Goal: Task Accomplishment & Management: Manage account settings

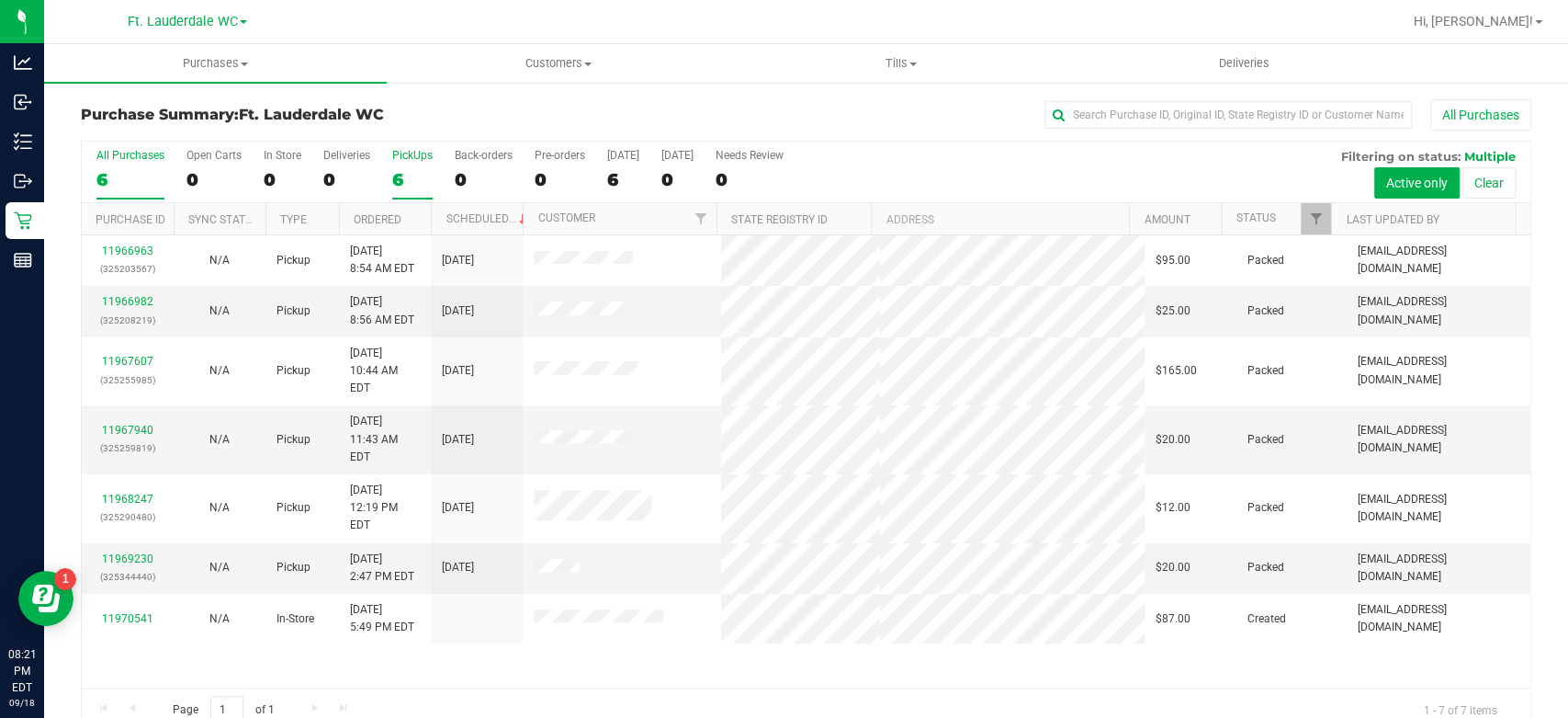
click at [396, 163] on label "PickUps 6" at bounding box center [412, 173] width 41 height 50
click at [0, 0] on input "PickUps 6" at bounding box center [0, 0] width 0 height 0
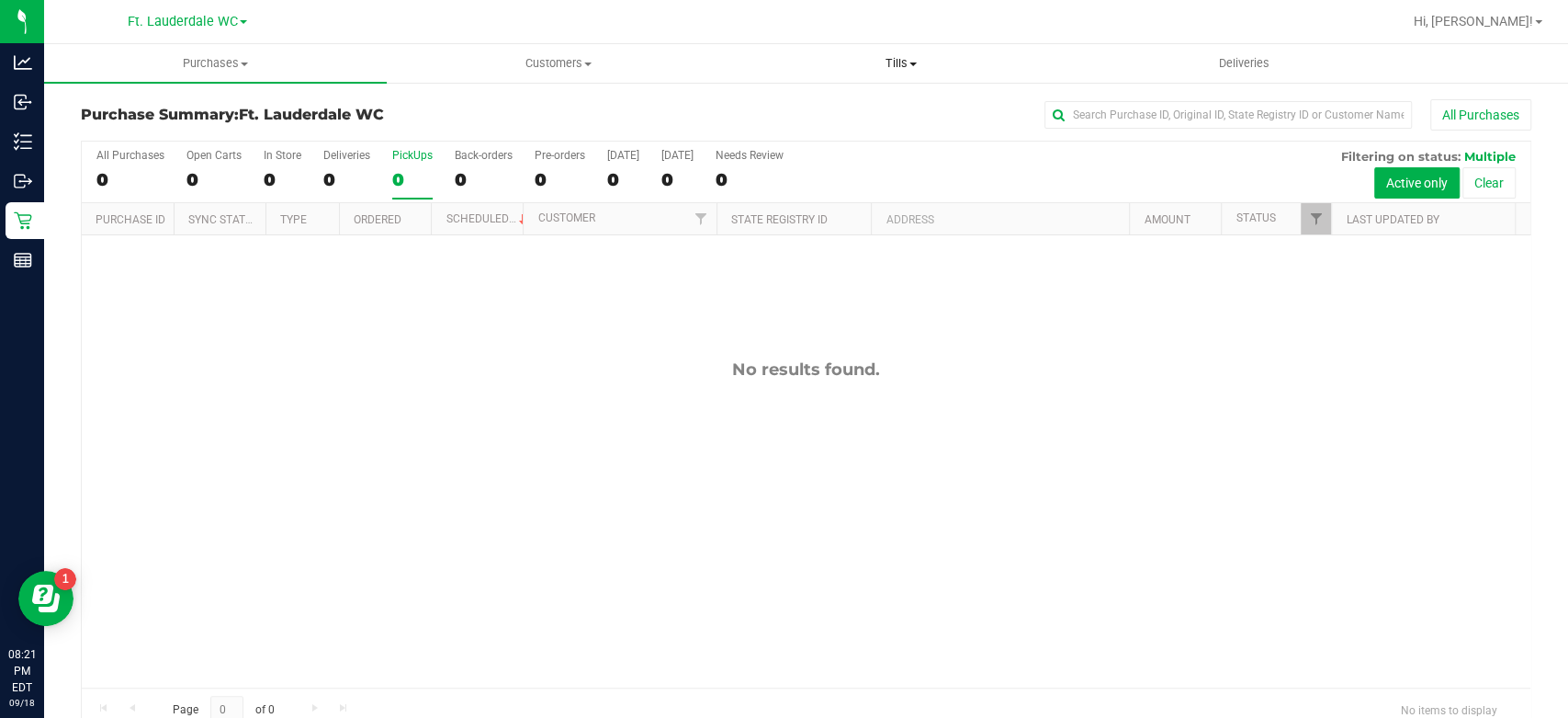
click at [885, 64] on span "Tills" at bounding box center [901, 62] width 340 height 16
click at [862, 113] on li "Manage tills" at bounding box center [901, 111] width 342 height 22
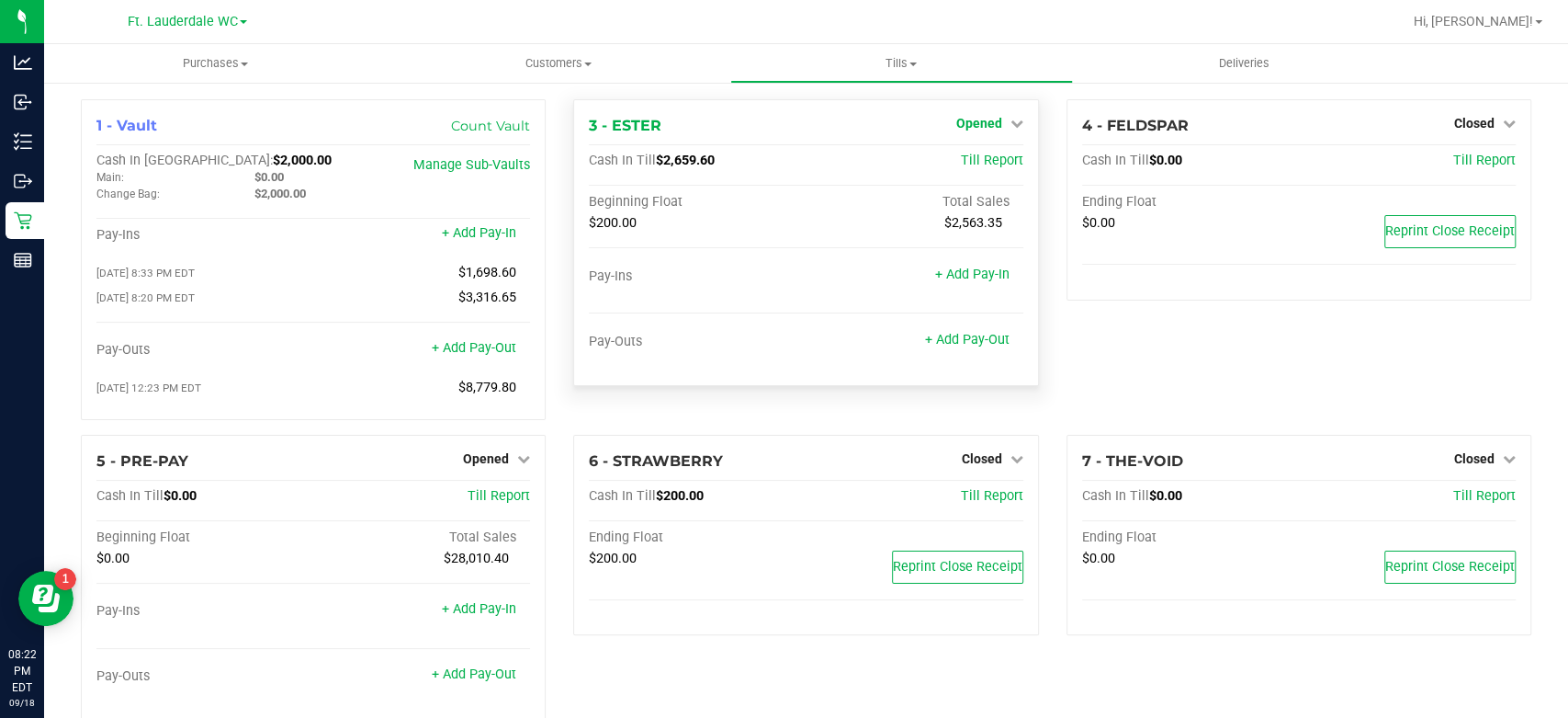
click at [998, 127] on link "Opened" at bounding box center [989, 123] width 67 height 15
click at [979, 158] on link "Close Till" at bounding box center [981, 162] width 49 height 15
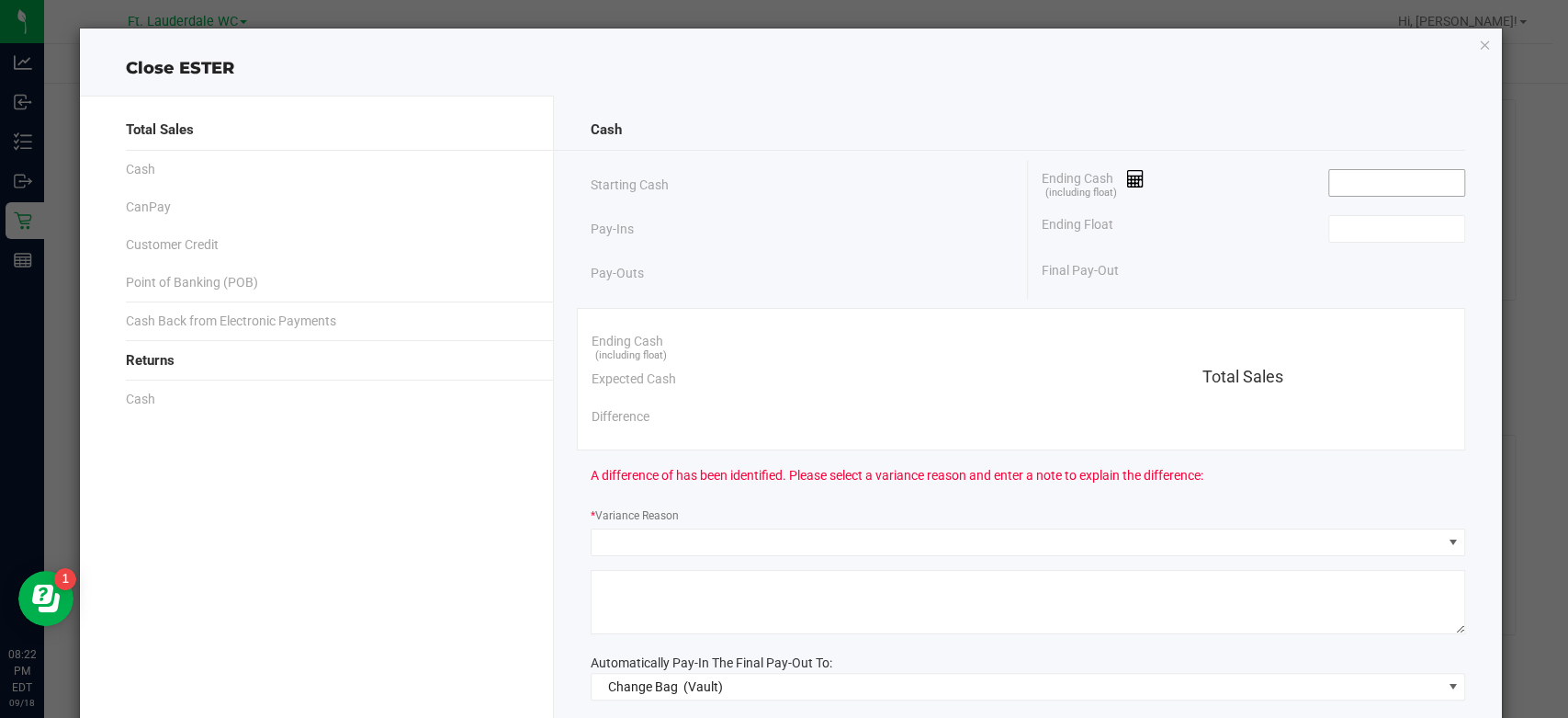
click at [1329, 179] on input at bounding box center [1396, 183] width 135 height 26
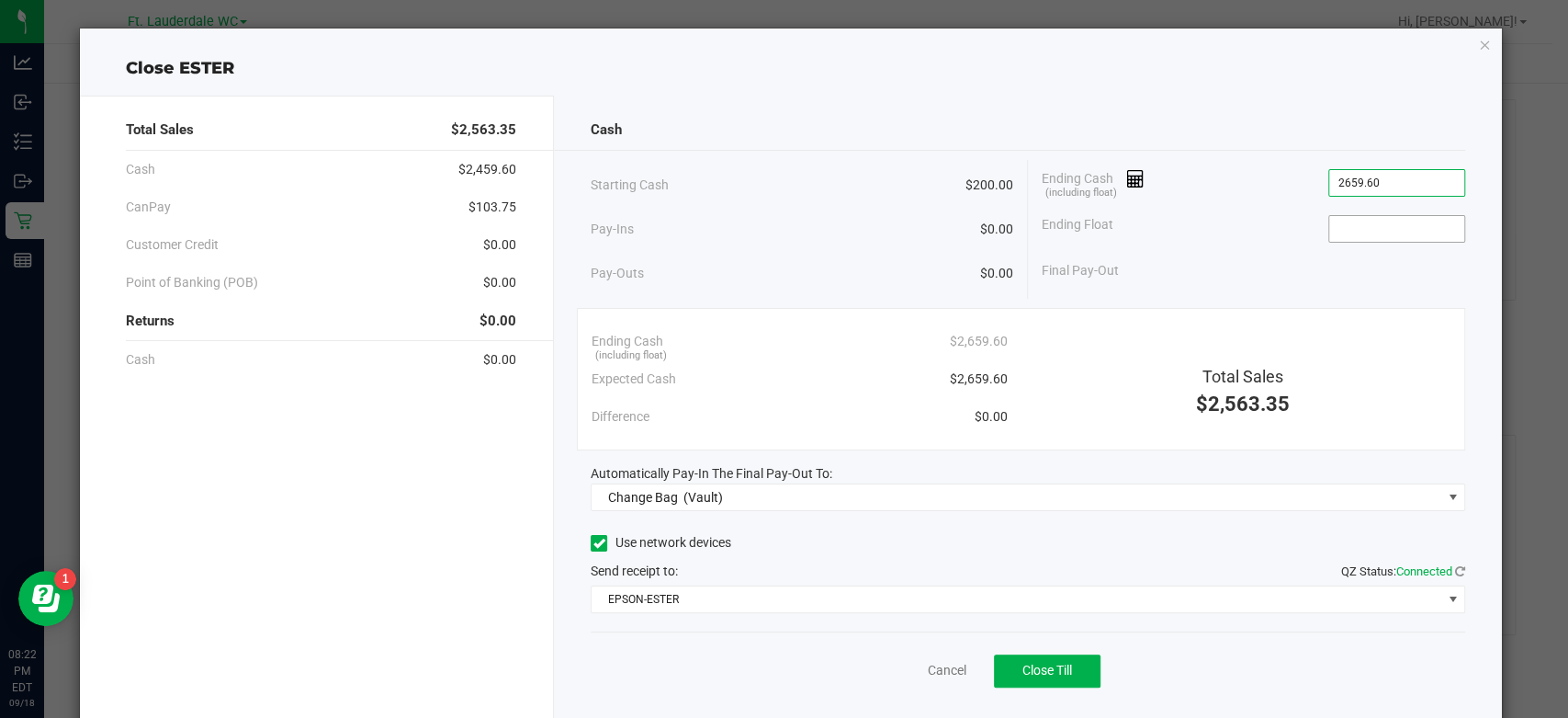
type input "$2,659.60"
click at [1386, 233] on input at bounding box center [1396, 228] width 135 height 26
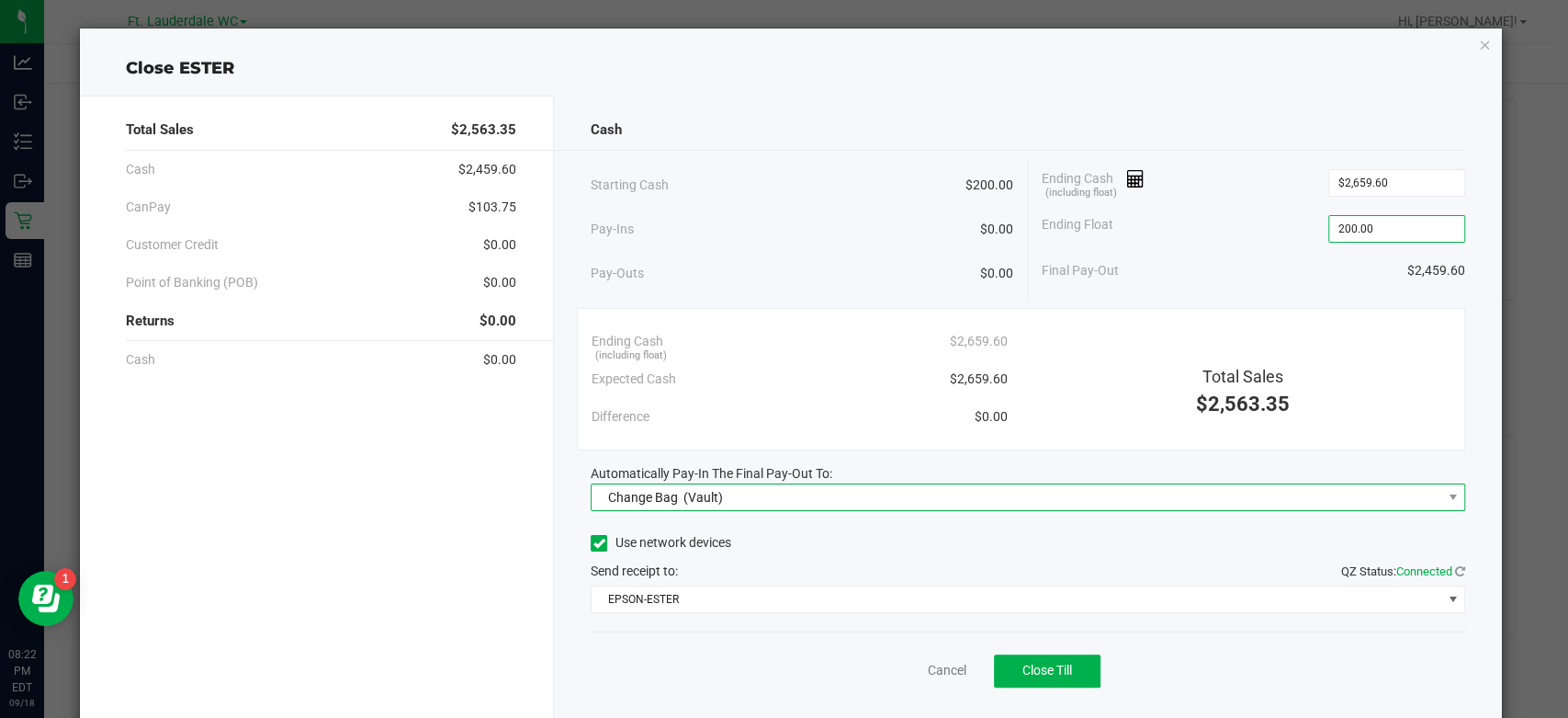
type input "$200.00"
click at [1068, 505] on span "Change Bag (Vault)" at bounding box center [1016, 497] width 849 height 26
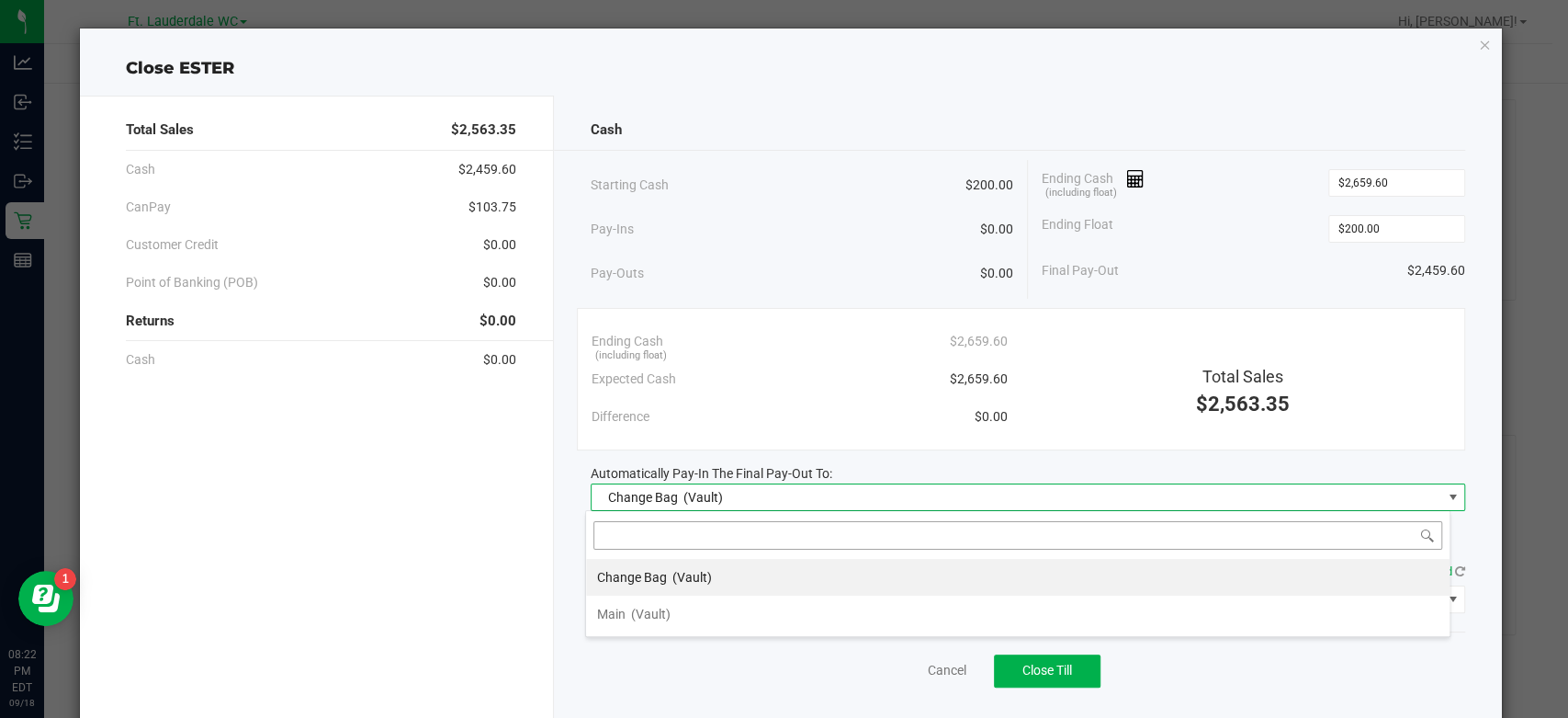
scroll to position [26, 865]
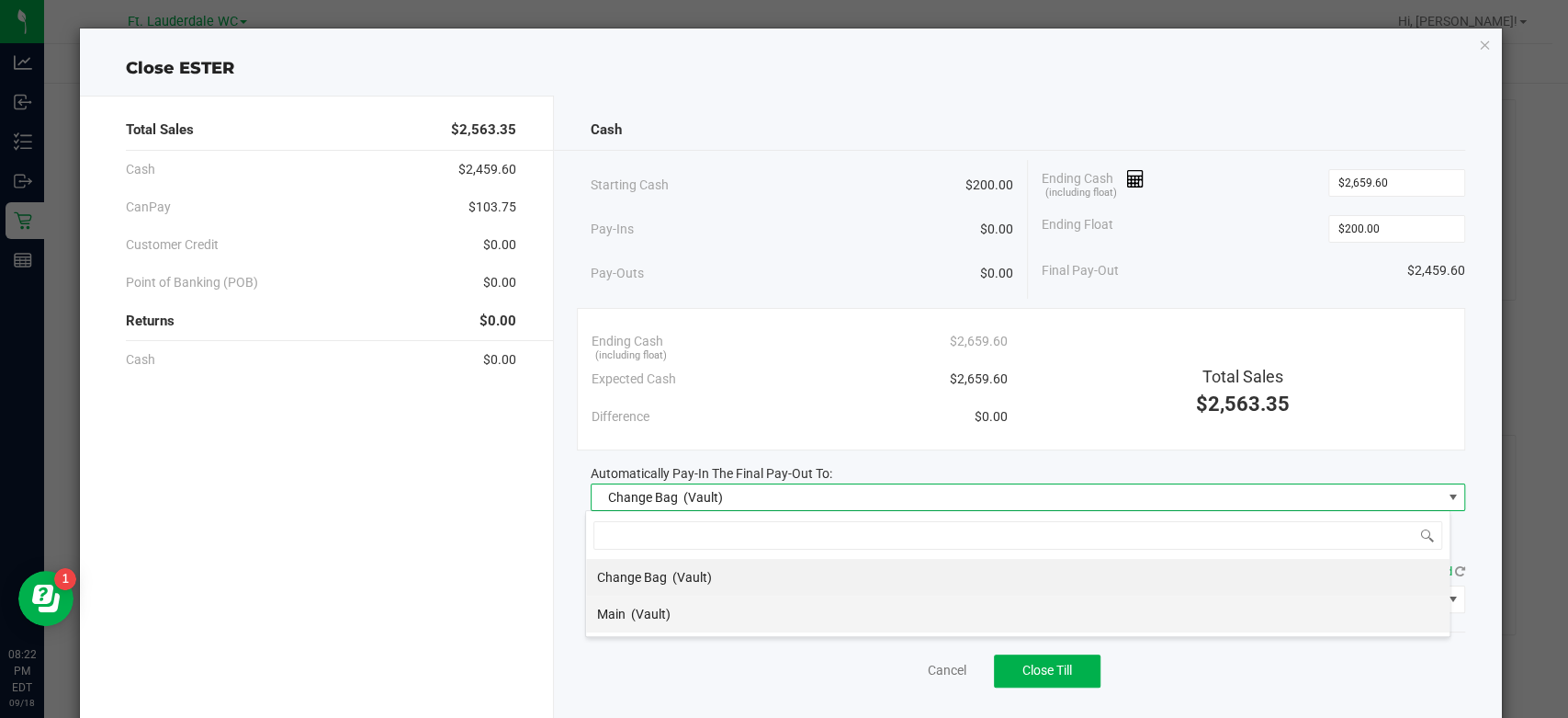
click at [812, 614] on li "Main (Vault)" at bounding box center [1018, 613] width 863 height 37
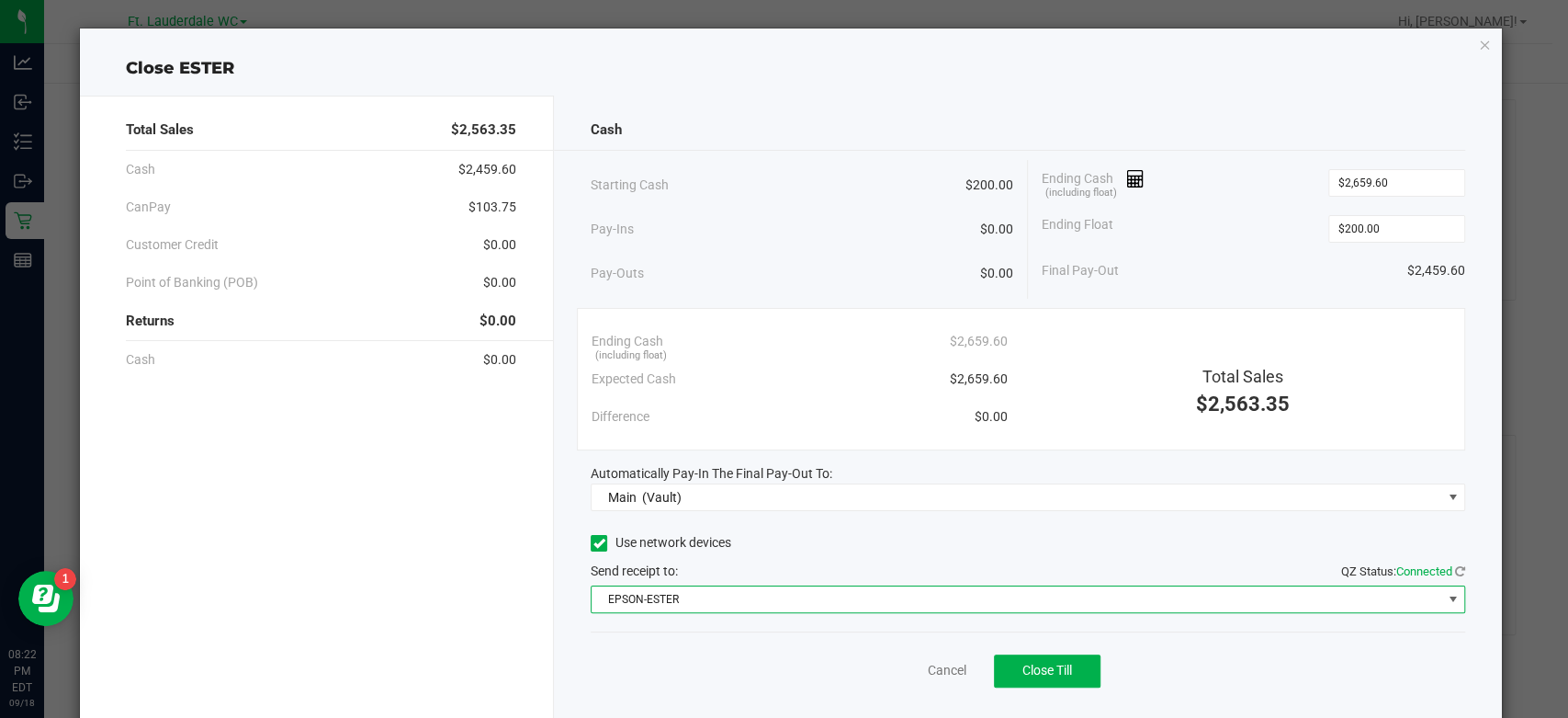
click at [809, 600] on span "EPSON-ESTER" at bounding box center [1016, 599] width 849 height 26
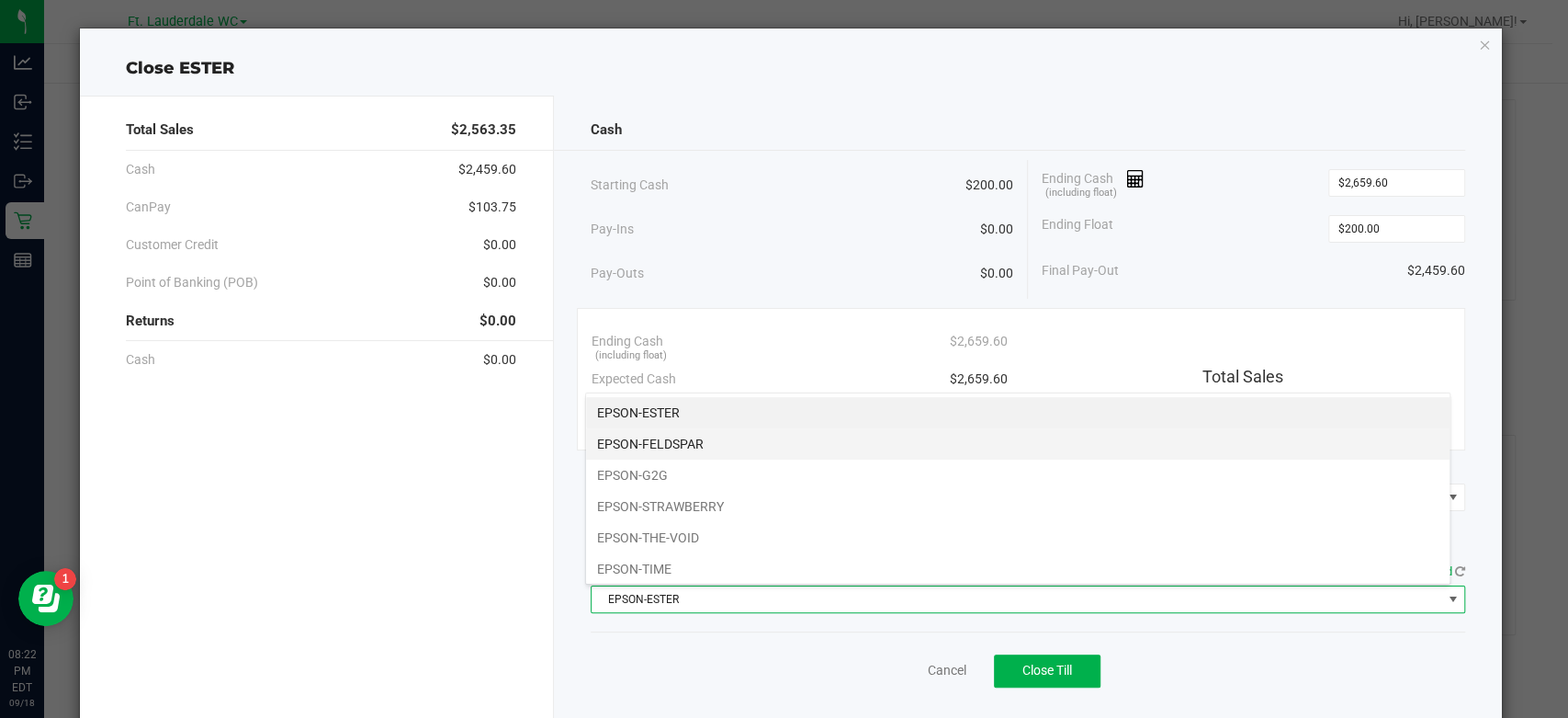
click at [864, 456] on li "EPSON-FELDSPAR" at bounding box center [1018, 444] width 863 height 31
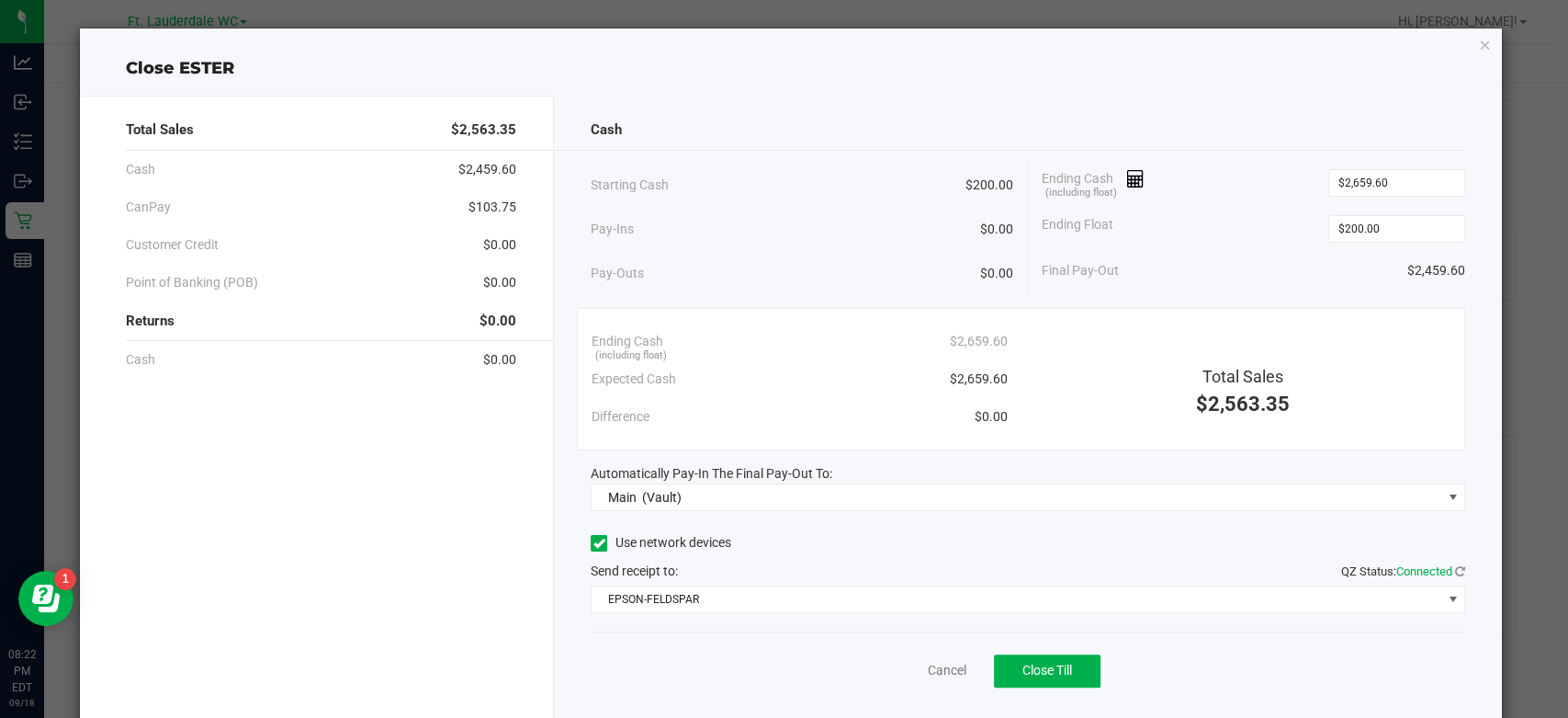
click at [735, 669] on div "Cancel Close Till" at bounding box center [1027, 666] width 875 height 71
click at [996, 673] on button "Close Till" at bounding box center [1047, 671] width 107 height 33
click at [894, 668] on link "Dismiss" at bounding box center [905, 670] width 44 height 19
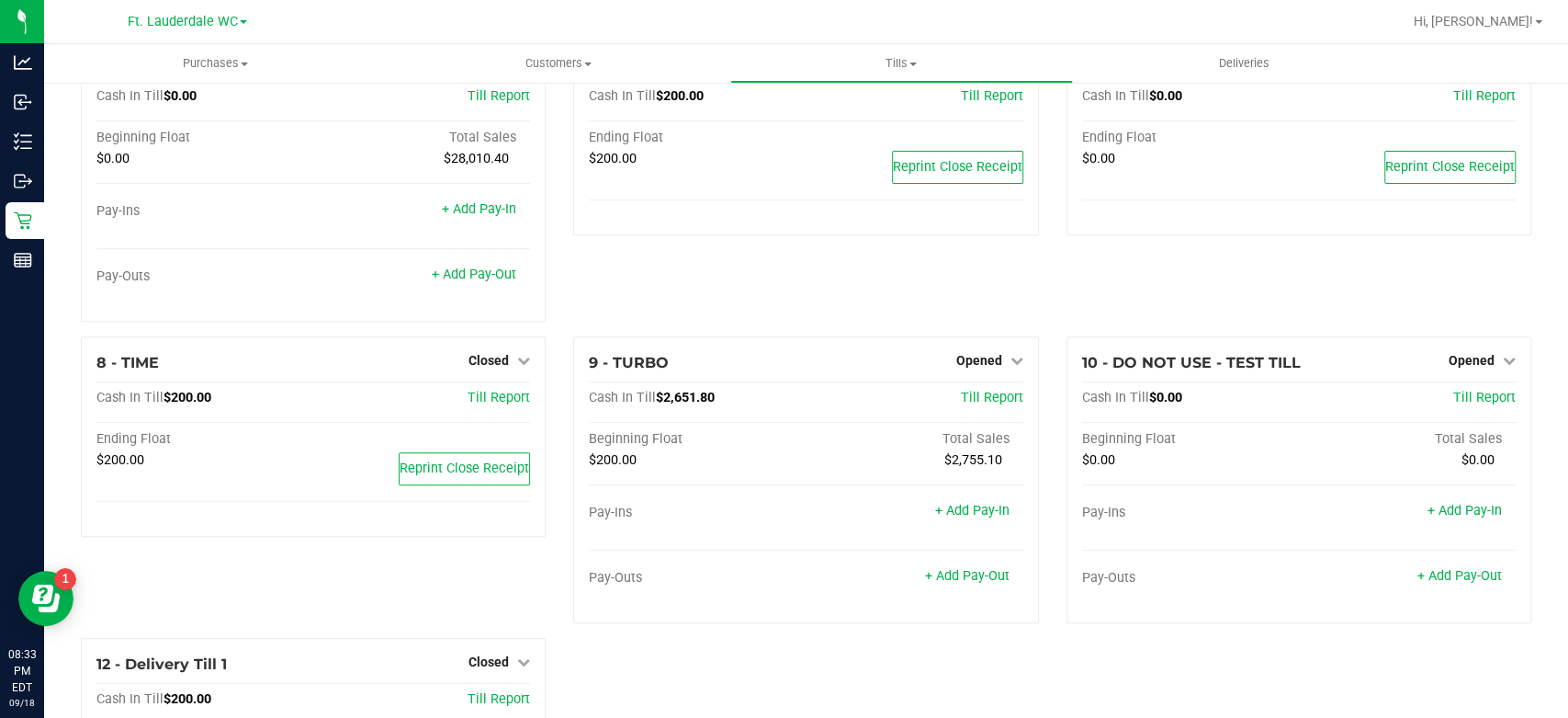
scroll to position [510, 0]
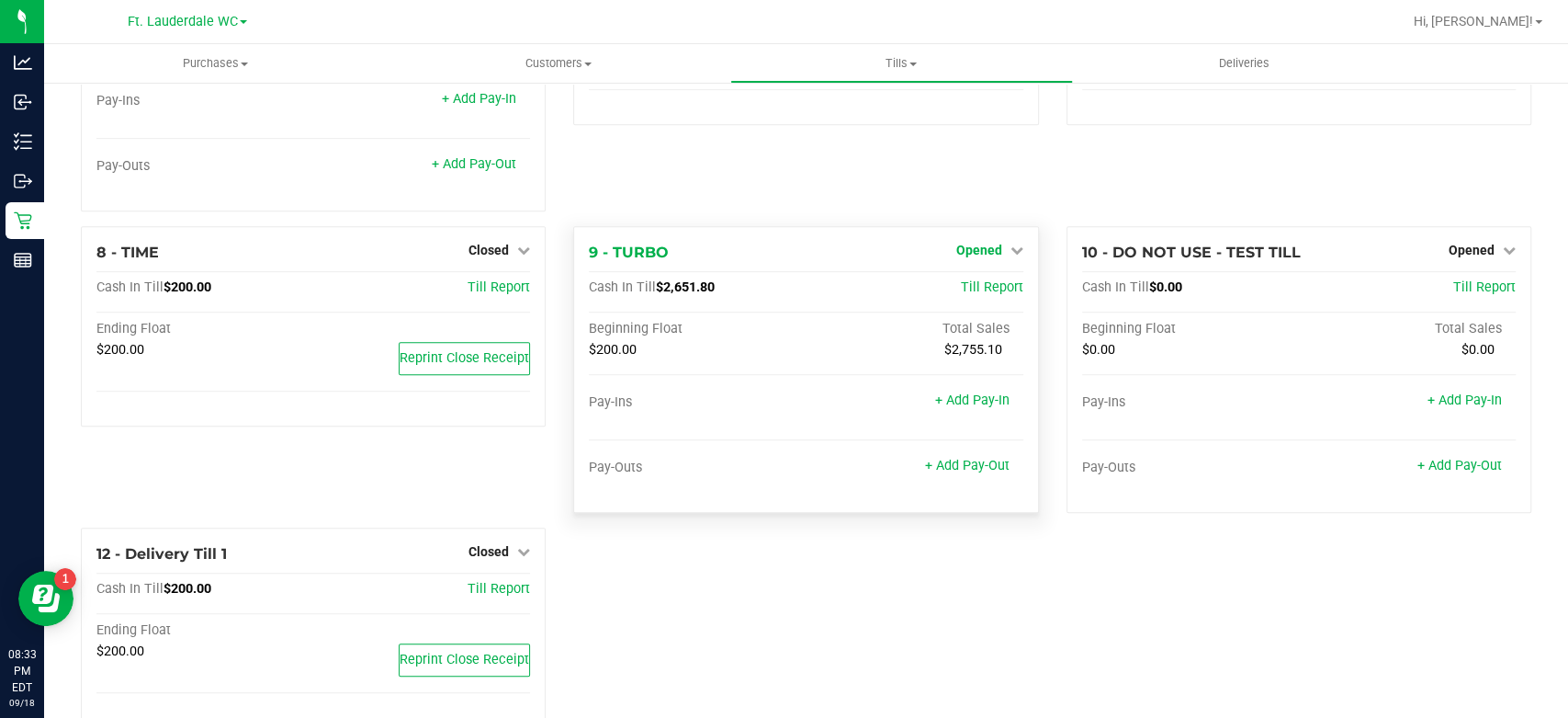
click at [956, 242] on span "Opened" at bounding box center [979, 250] width 46 height 15
click at [956, 290] on link "Close Till" at bounding box center [981, 288] width 49 height 15
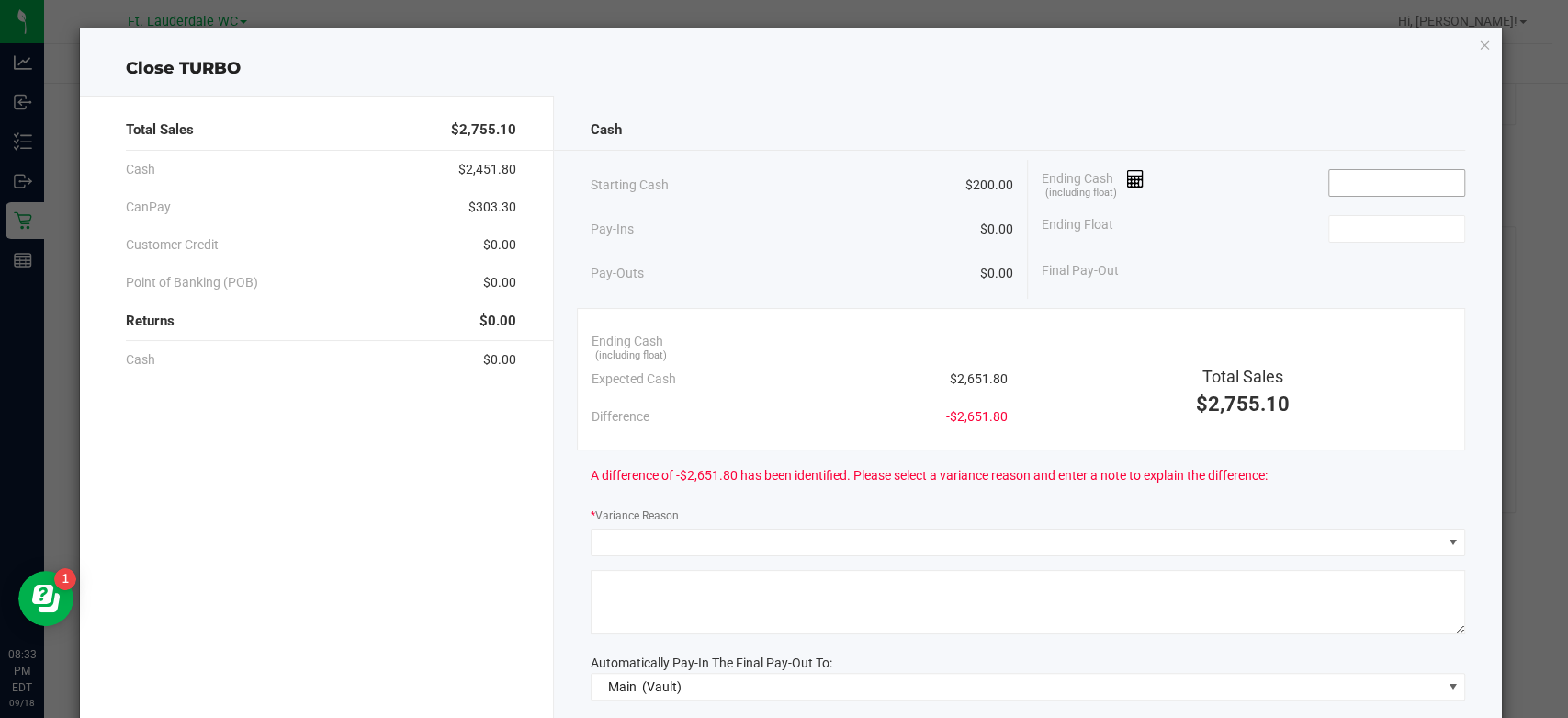
click at [1373, 171] on input at bounding box center [1396, 183] width 135 height 26
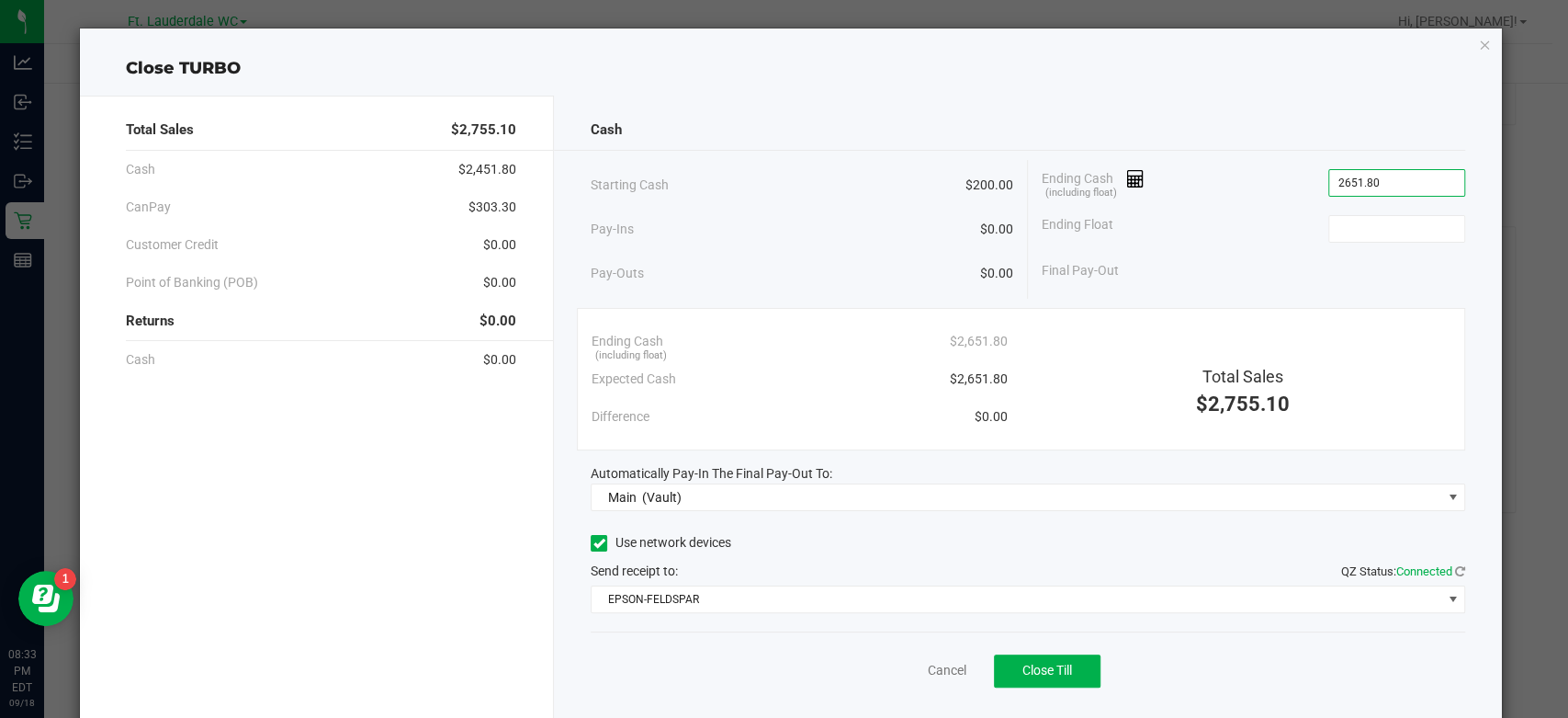
type input "$2,651.80"
type input "$200.00"
click at [1194, 147] on div "Cash" at bounding box center [1027, 131] width 875 height 40
click at [1066, 679] on button "Close Till" at bounding box center [1047, 671] width 107 height 33
click at [885, 666] on link "Dismiss" at bounding box center [905, 670] width 44 height 19
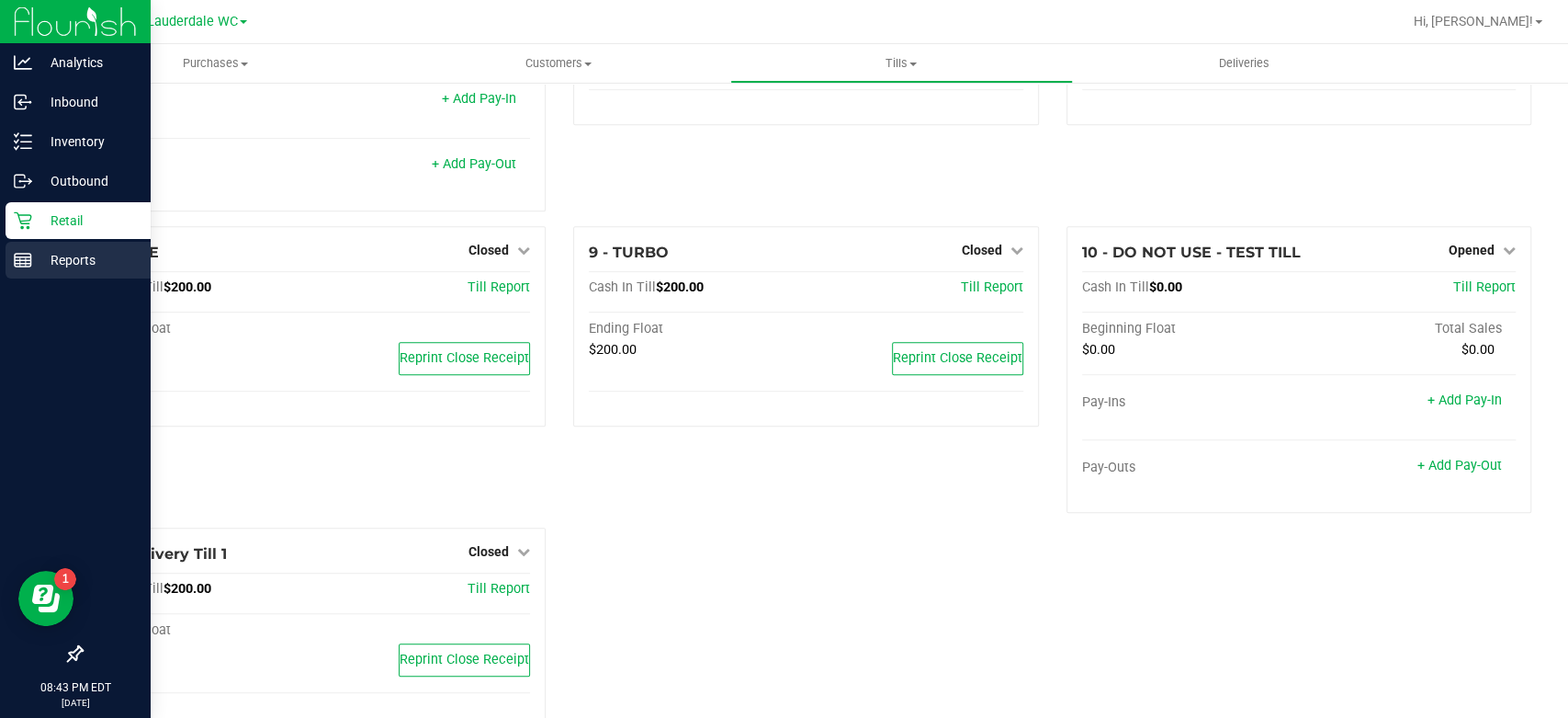
click at [52, 265] on p "Reports" at bounding box center [87, 259] width 111 height 22
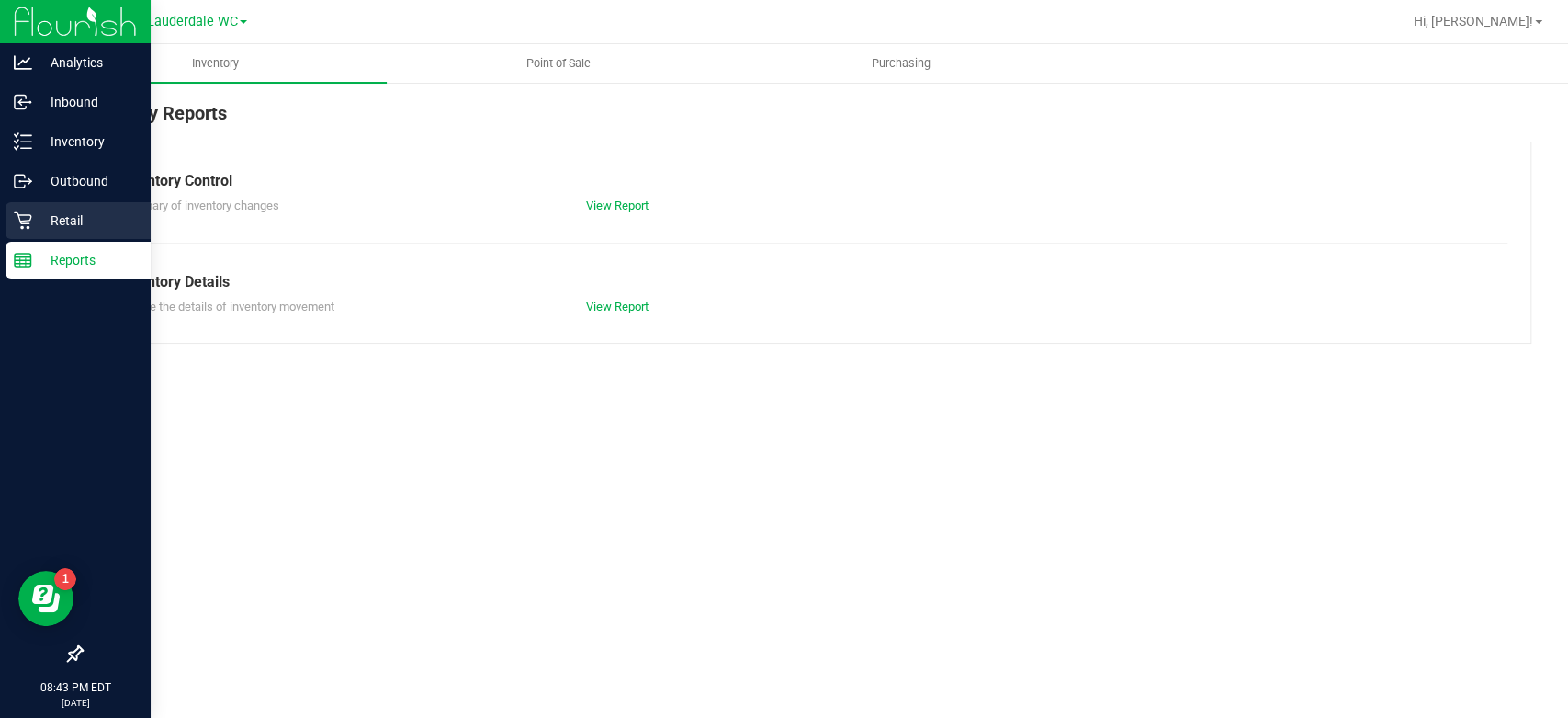
click at [19, 219] on icon at bounding box center [23, 220] width 17 height 17
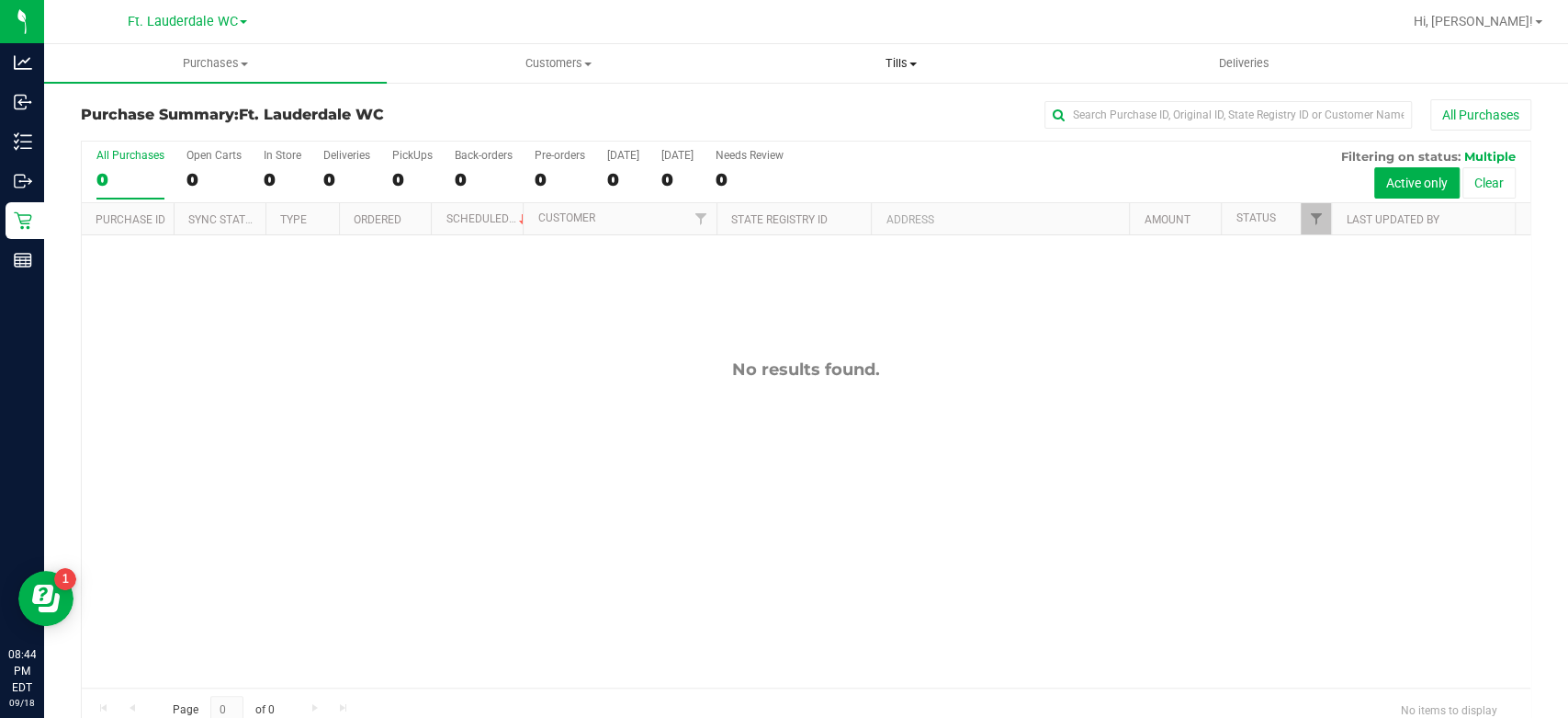
click at [919, 72] on uib-tab-heading "Tills Manage tills Reconcile e-payments" at bounding box center [901, 63] width 340 height 37
click at [880, 127] on span "Reconcile e-payments" at bounding box center [821, 132] width 183 height 16
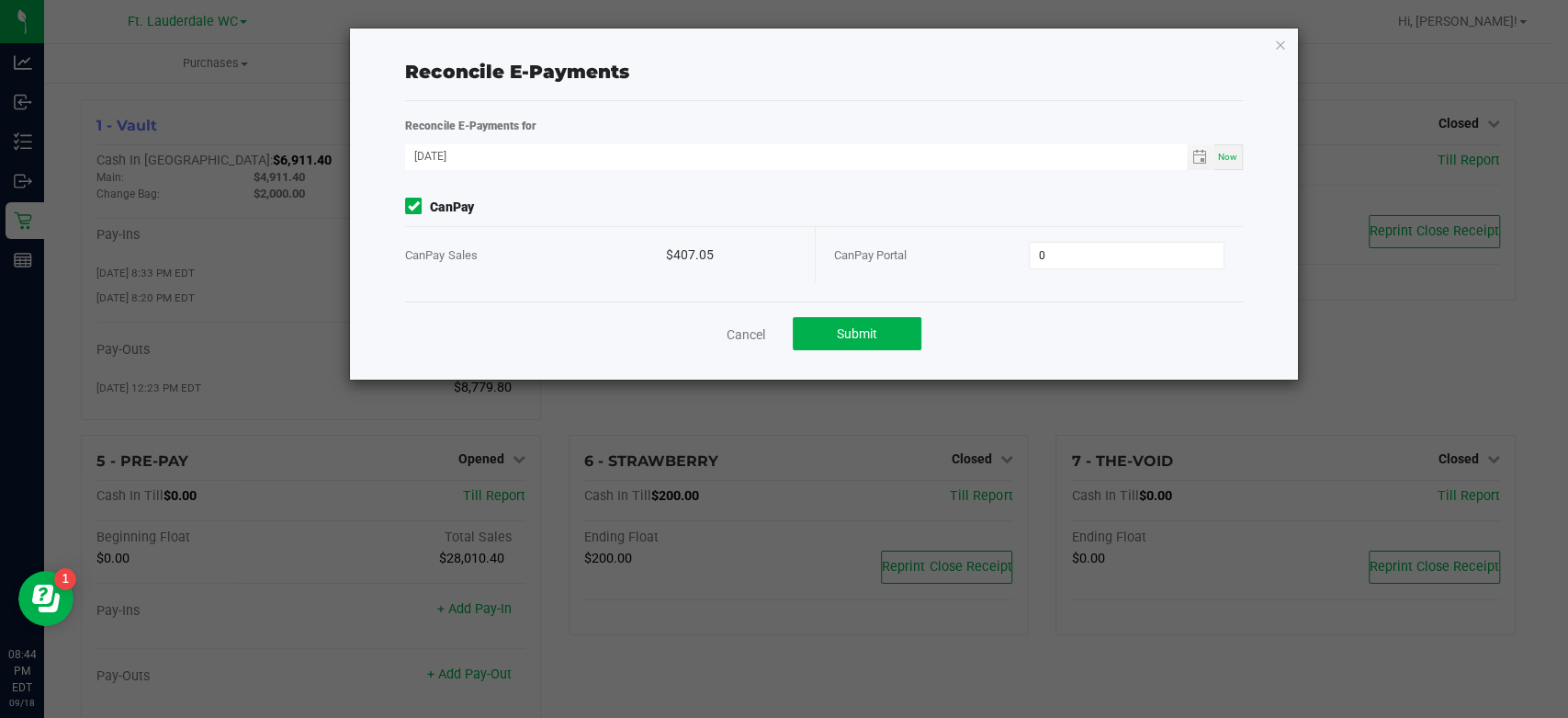
click at [1086, 252] on input "0" at bounding box center [1126, 254] width 194 height 26
type input "$407.05"
click at [1086, 302] on div "Cancel Submit" at bounding box center [823, 333] width 837 height 63
click at [910, 337] on button "Submit" at bounding box center [857, 333] width 129 height 33
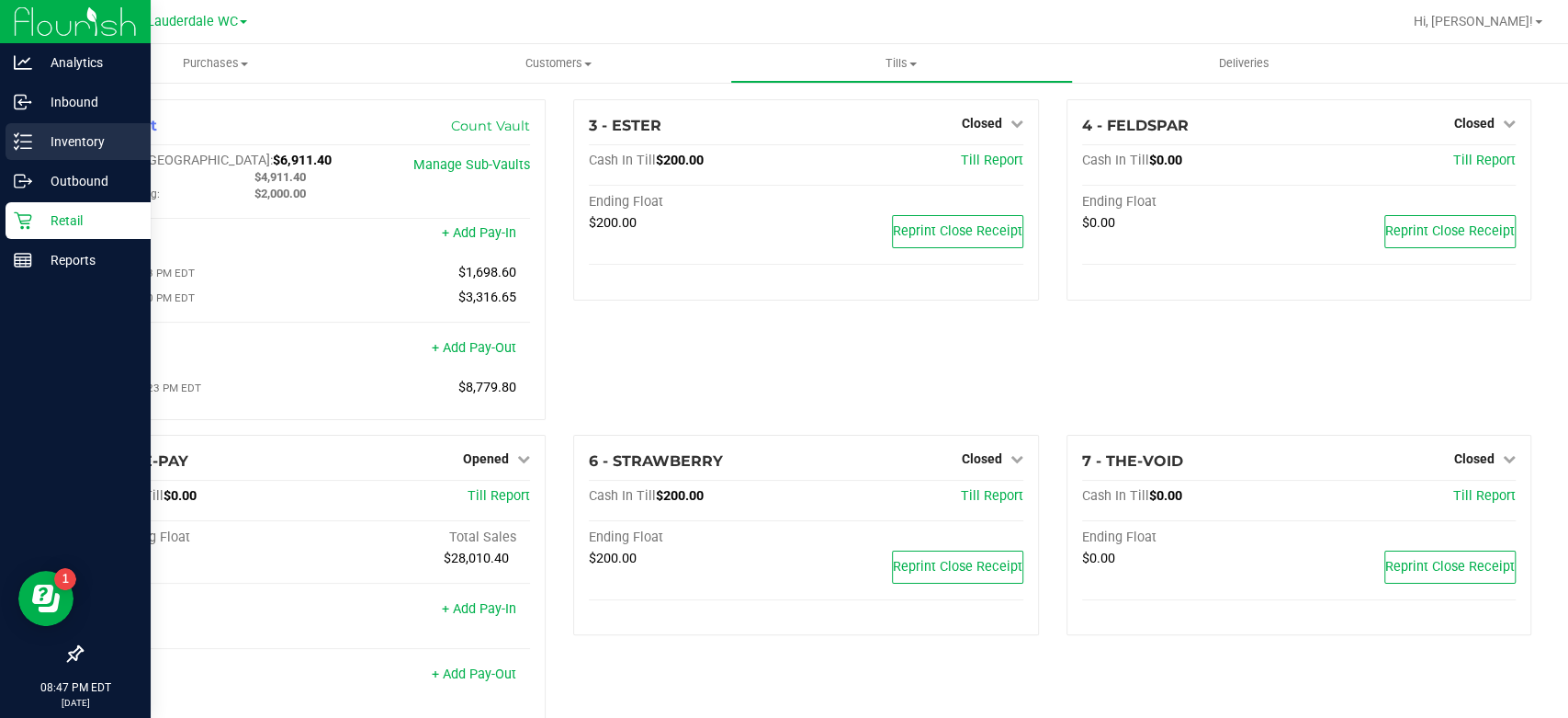
click at [27, 148] on line at bounding box center [26, 148] width 10 height 0
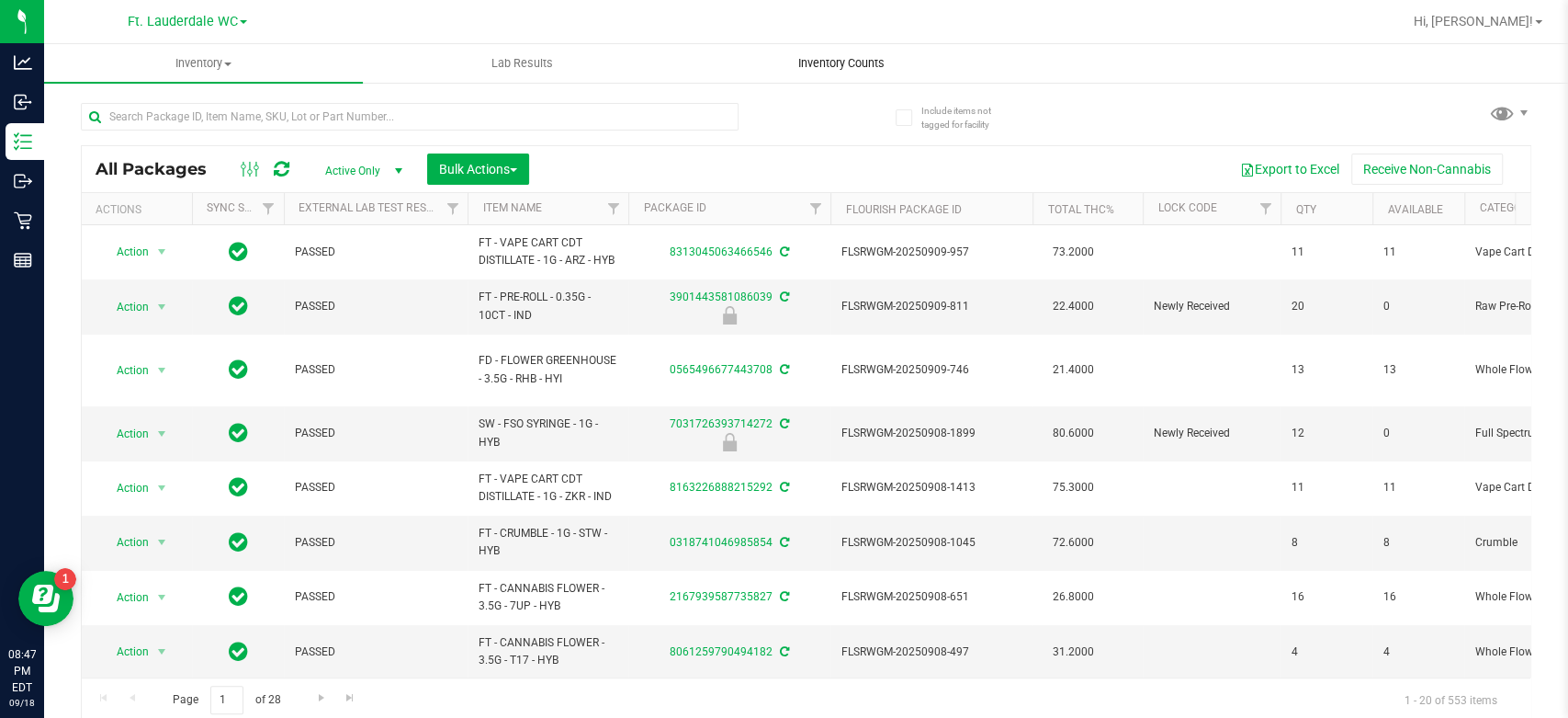
click at [852, 57] on span "Inventory Counts" at bounding box center [842, 62] width 136 height 16
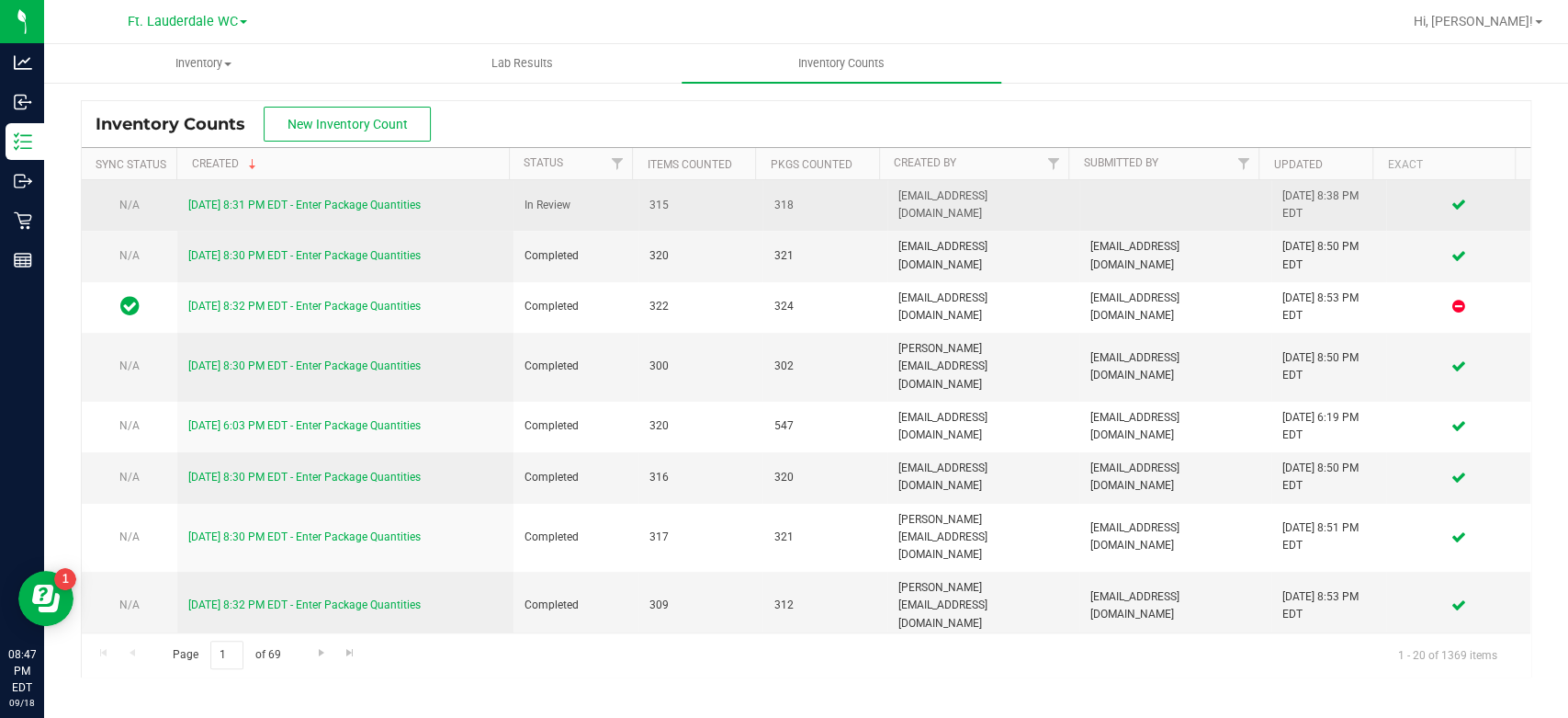
click at [365, 197] on div "[DATE] 8:31 PM EDT - Enter Package Quantities" at bounding box center [345, 205] width 314 height 17
click at [365, 204] on link "[DATE] 8:31 PM EDT - Enter Package Quantities" at bounding box center [305, 205] width 233 height 13
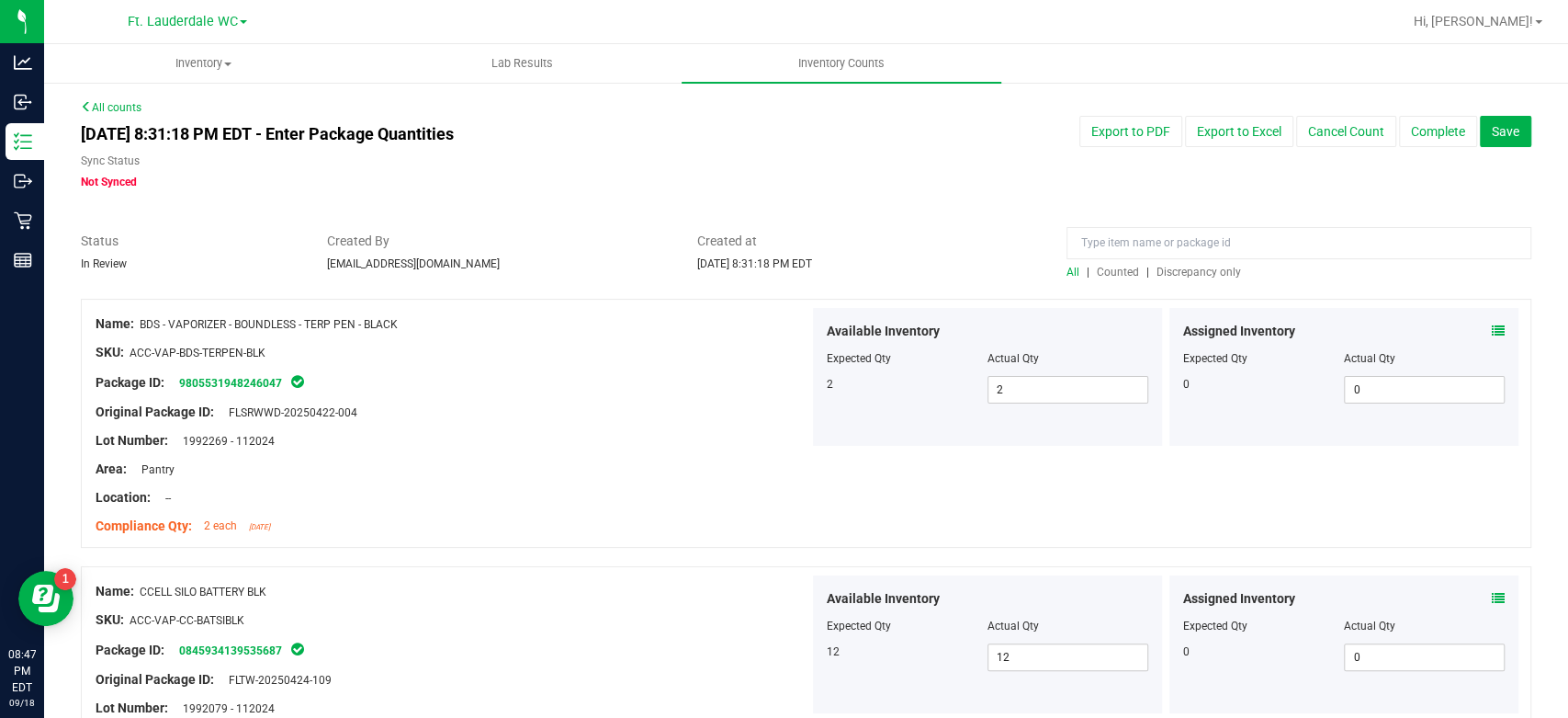
click at [1221, 277] on span "Discrepancy only" at bounding box center [1198, 272] width 84 height 13
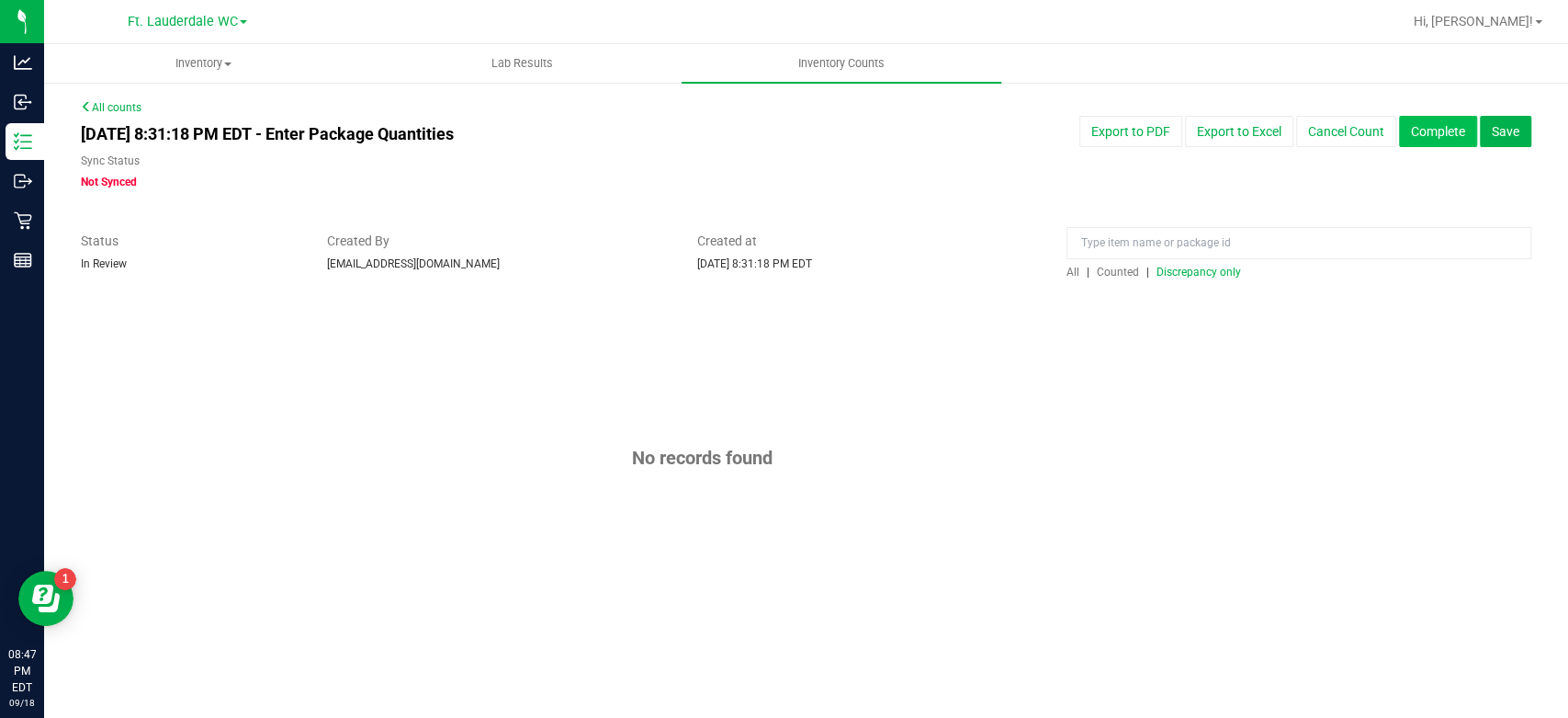
click at [1433, 144] on button "Complete" at bounding box center [1437, 131] width 78 height 31
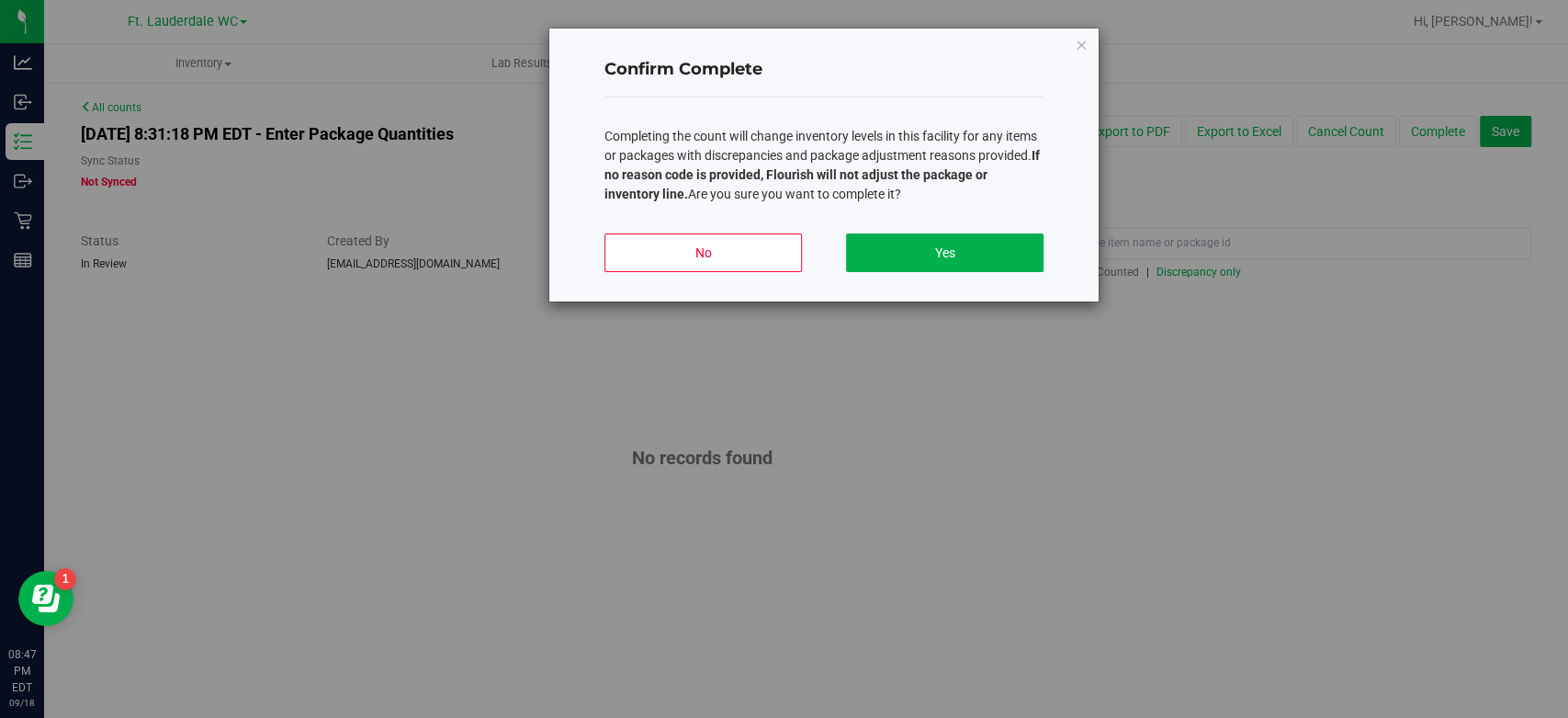
click at [933, 280] on div "No Yes" at bounding box center [824, 259] width 439 height 82
click at [943, 261] on button "Yes" at bounding box center [944, 253] width 198 height 39
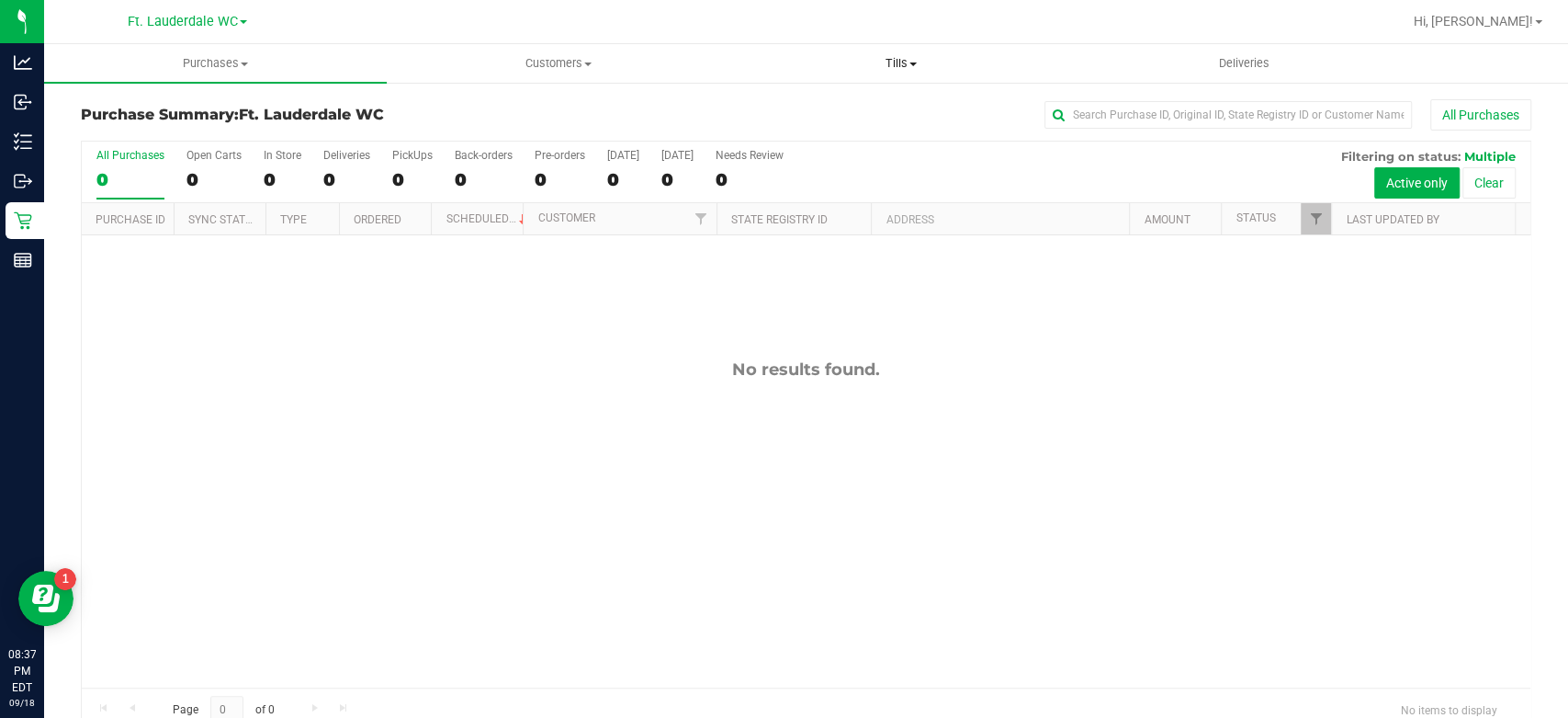
click at [886, 63] on span "Tills" at bounding box center [901, 62] width 340 height 16
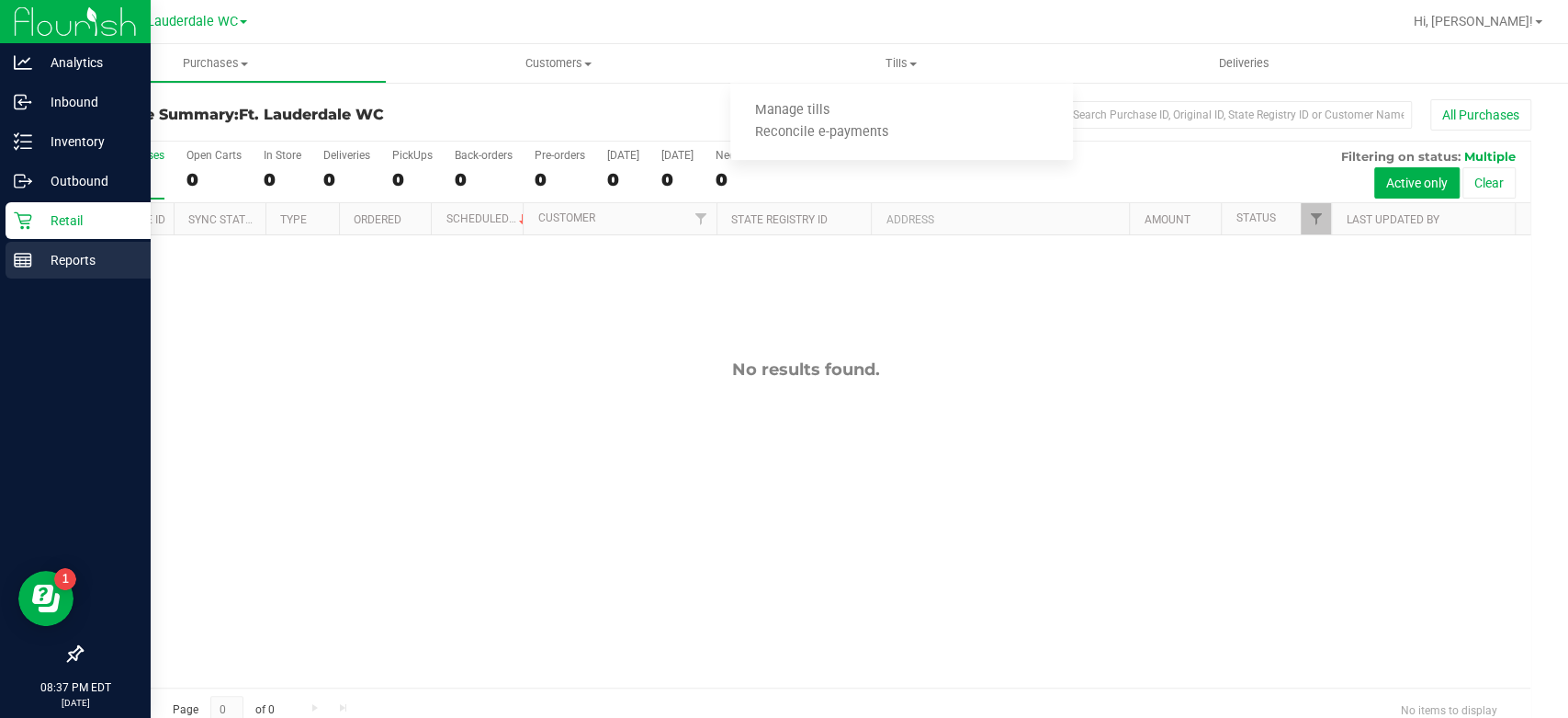
click at [0, 268] on link "Reports" at bounding box center [75, 261] width 150 height 40
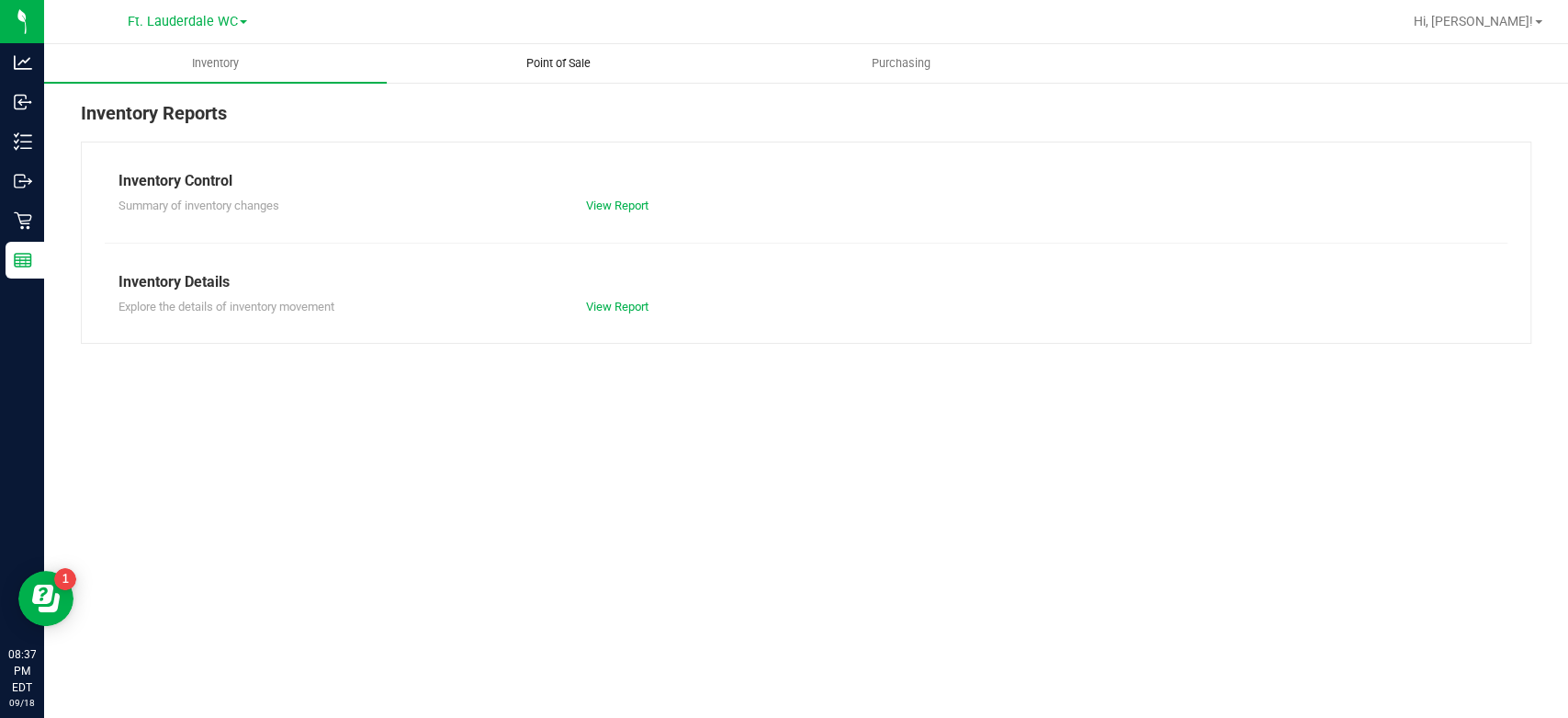
click at [571, 72] on uib-tab-heading "Point of Sale" at bounding box center [558, 63] width 340 height 37
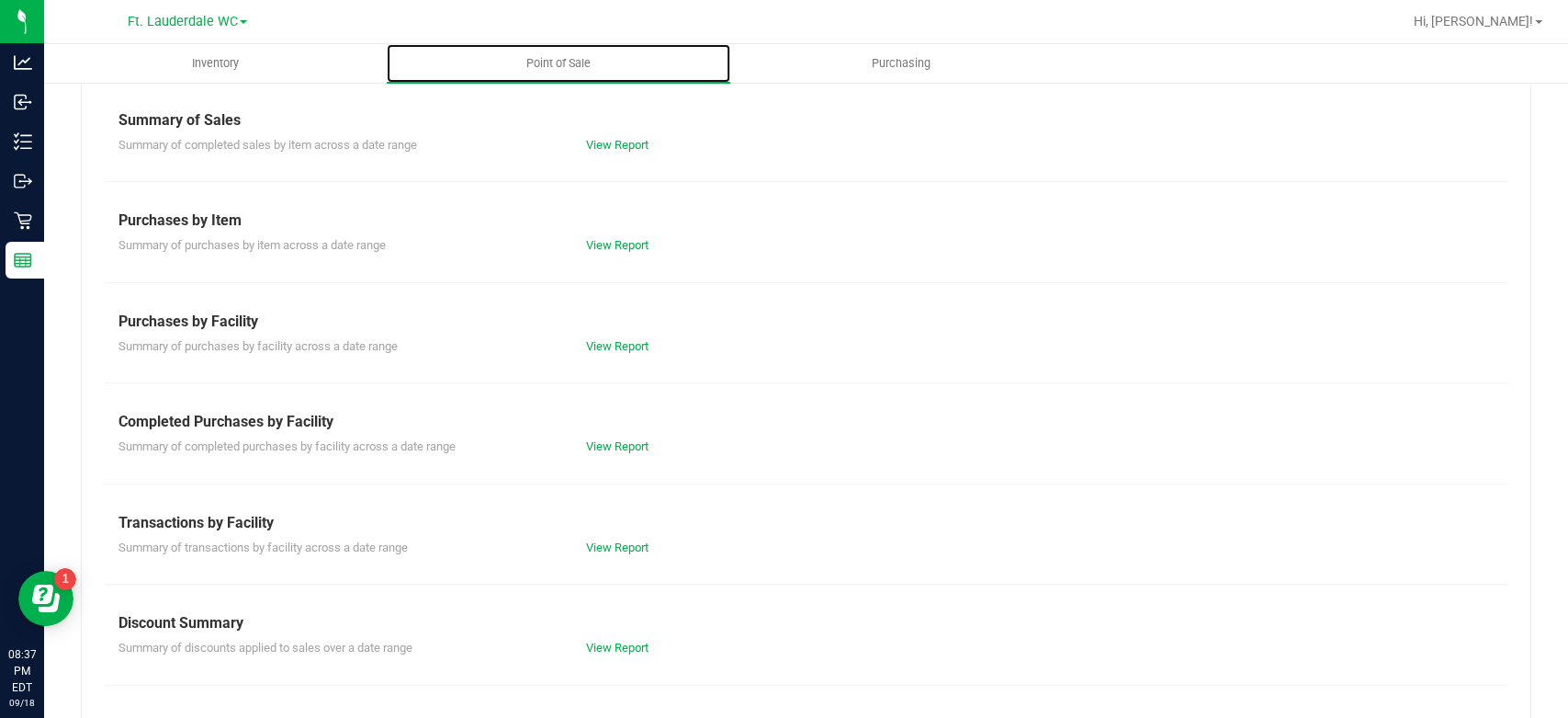
scroll to position [204, 0]
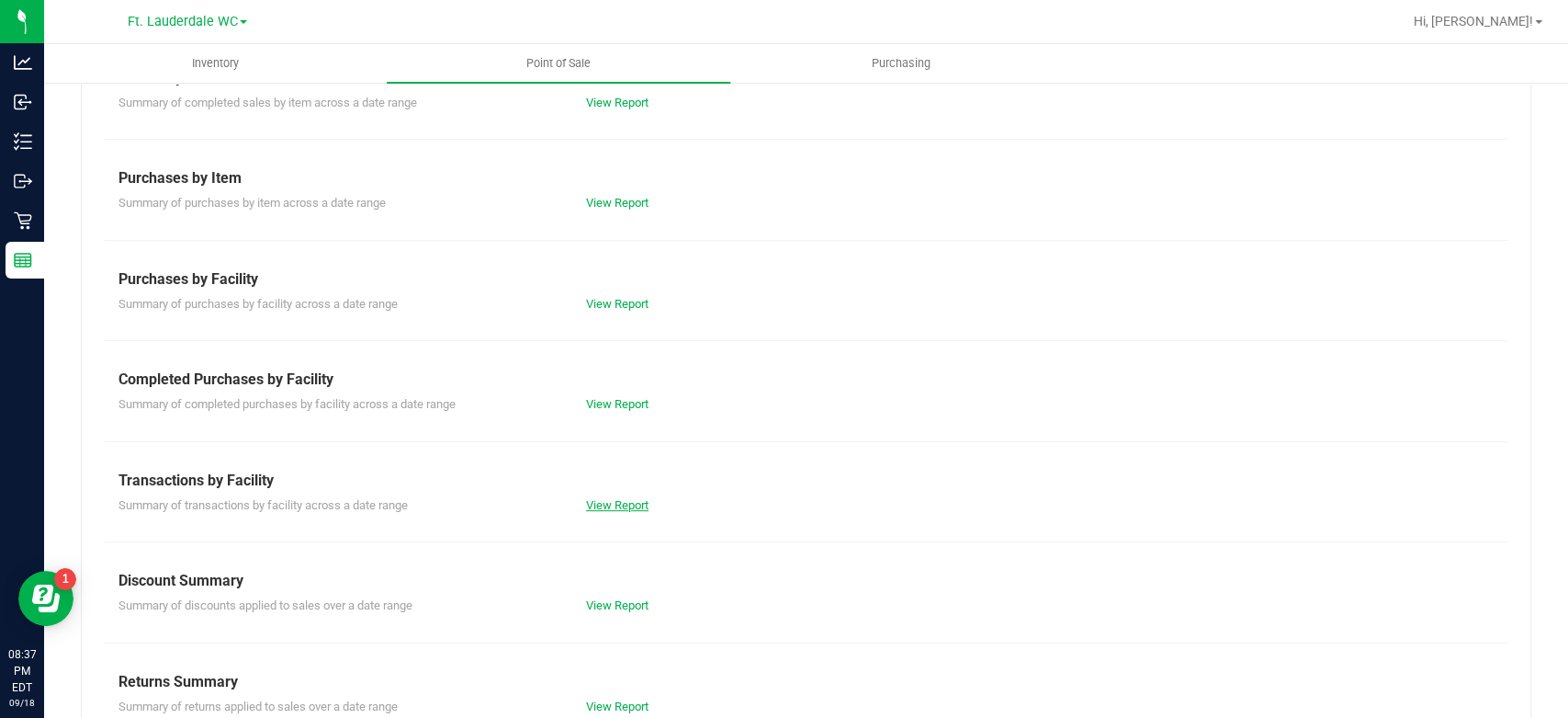
click at [602, 498] on link "View Report" at bounding box center [618, 504] width 62 height 14
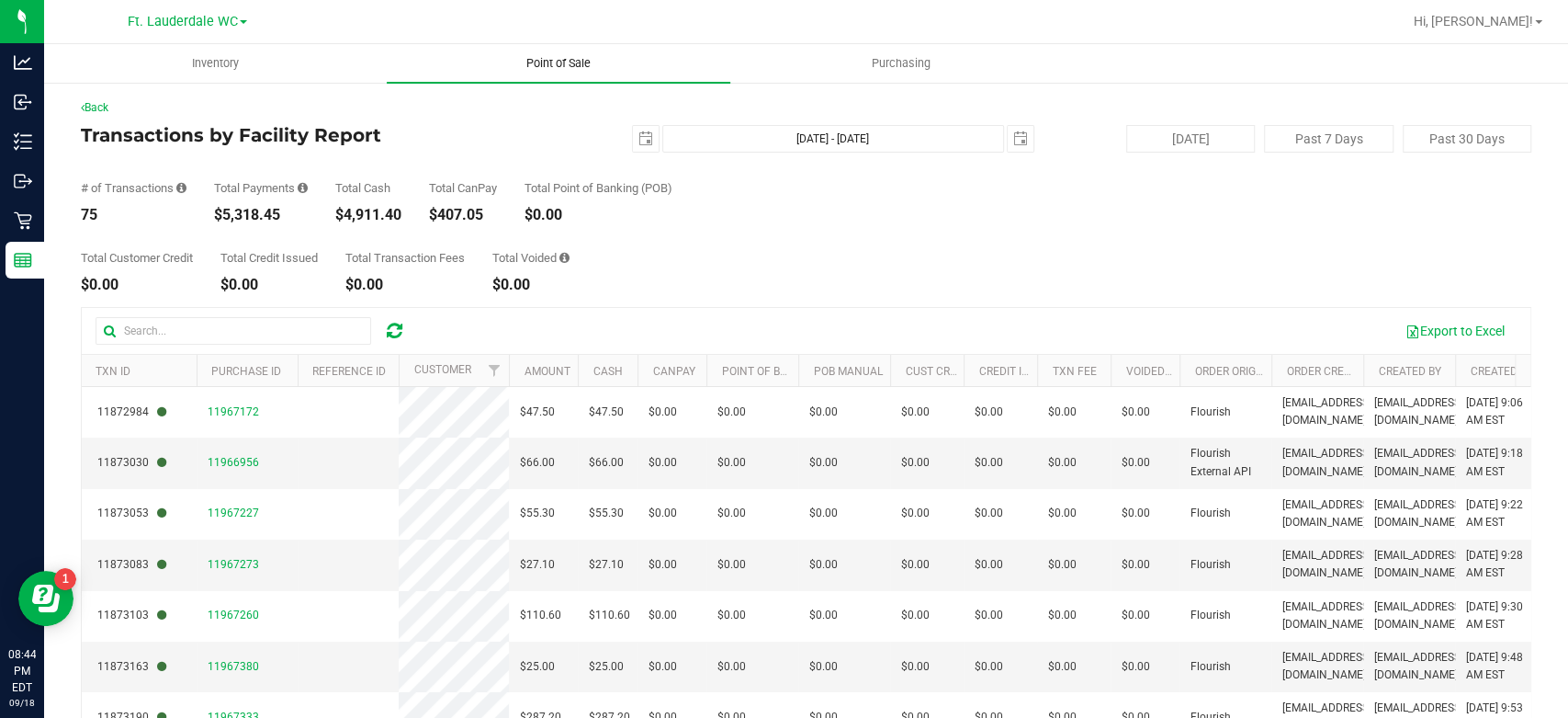
click at [555, 57] on span "Point of Sale" at bounding box center [558, 62] width 113 height 16
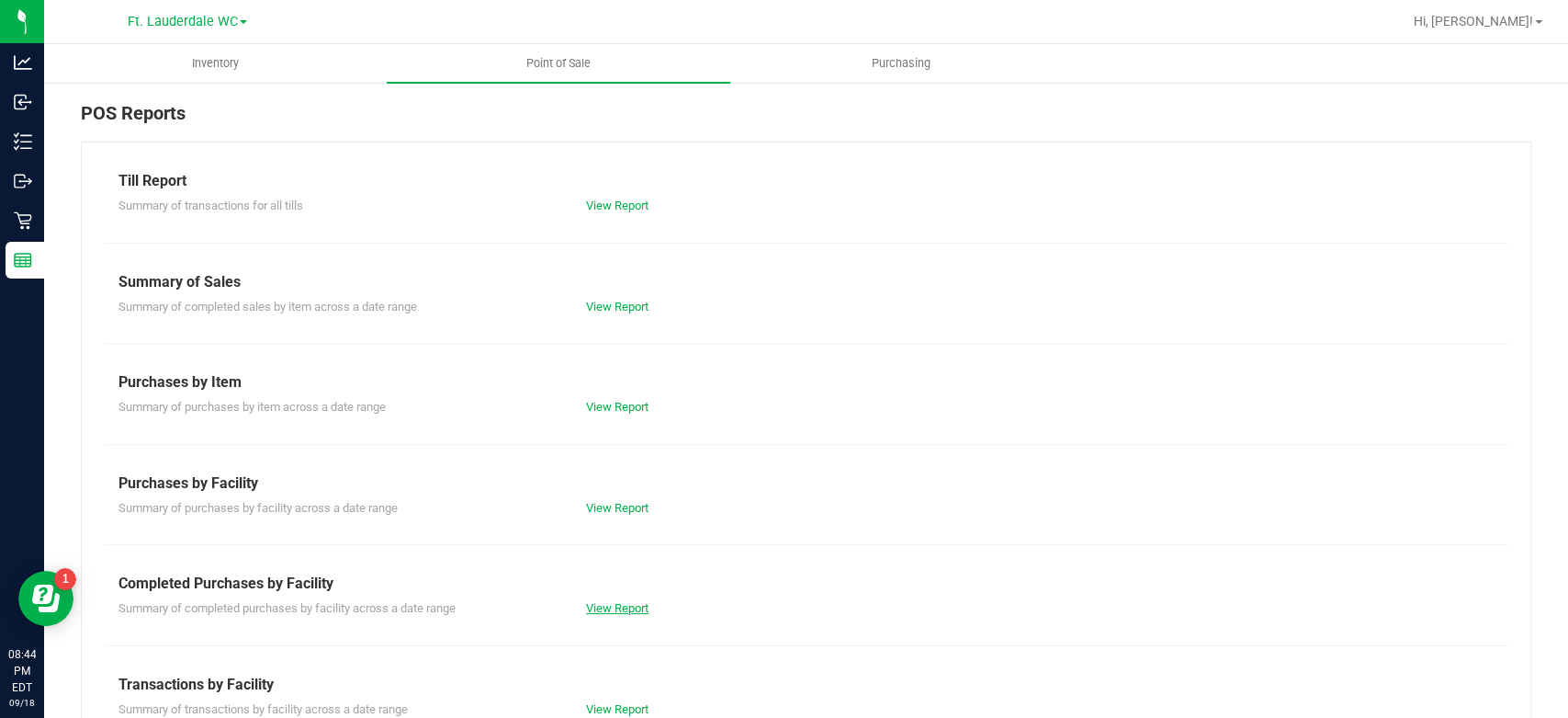
click at [639, 605] on link "View Report" at bounding box center [618, 607] width 62 height 14
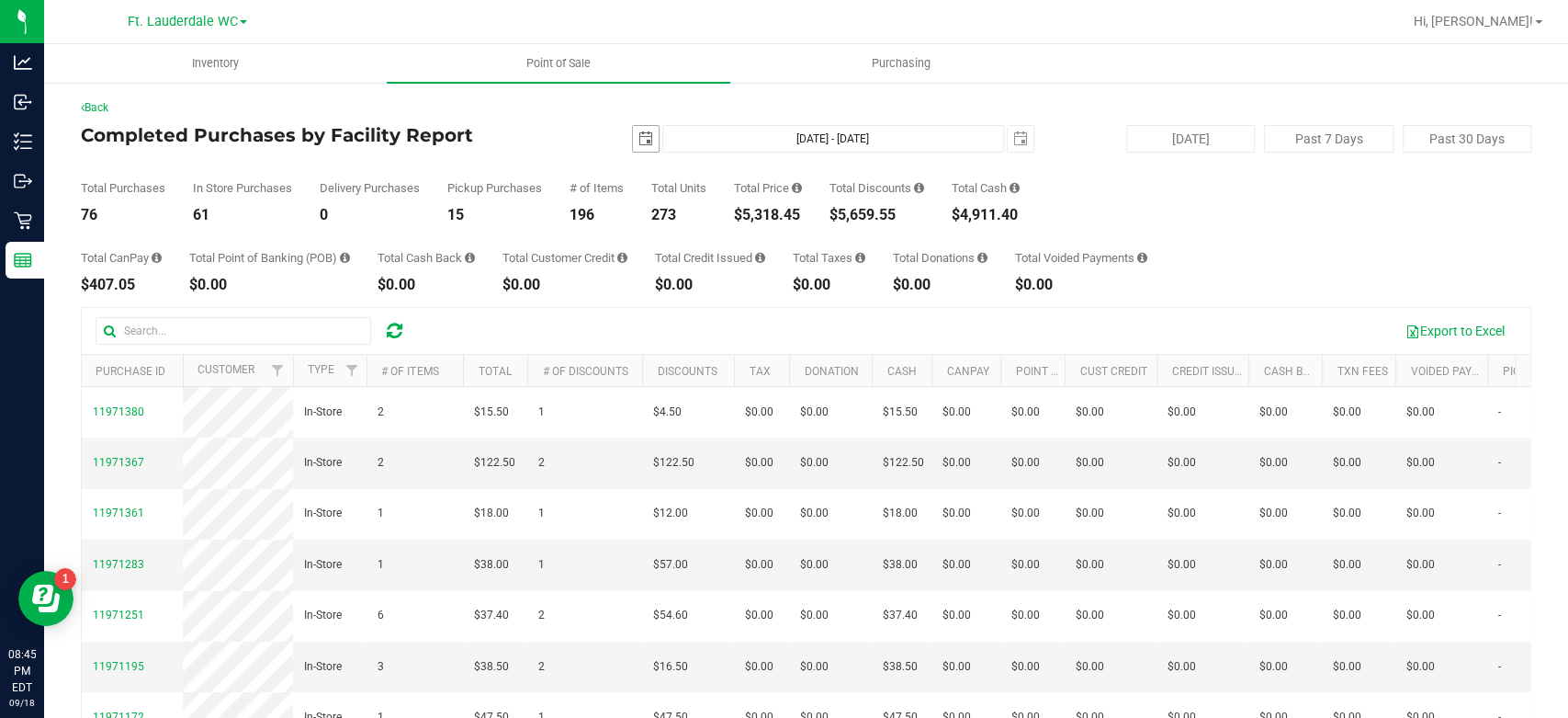
click at [639, 141] on span "select" at bounding box center [646, 139] width 15 height 15
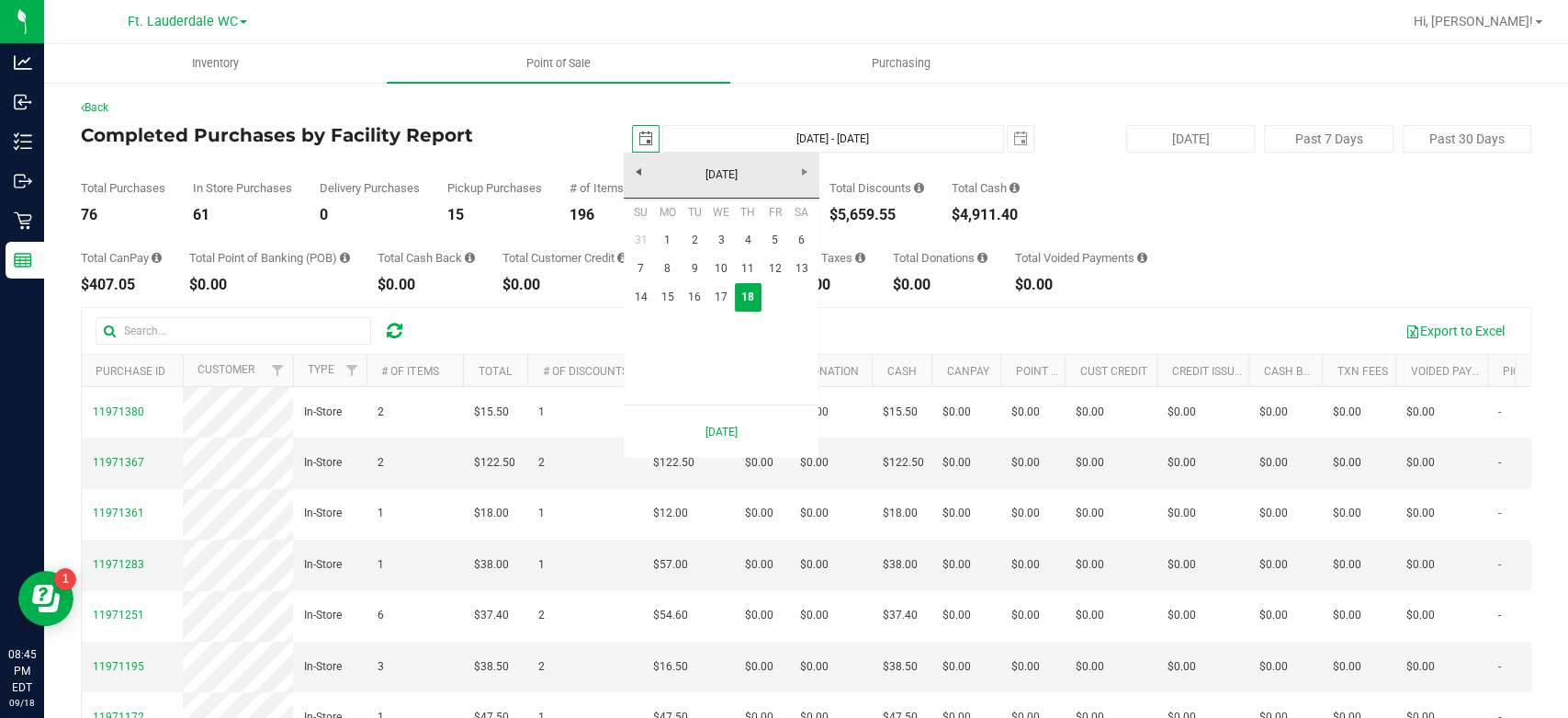
scroll to position [0, 45]
click at [636, 294] on link "14" at bounding box center [640, 297] width 26 height 28
type input "2025-09-14"
type input "Sep 14, 2025 - Sep 18, 2025"
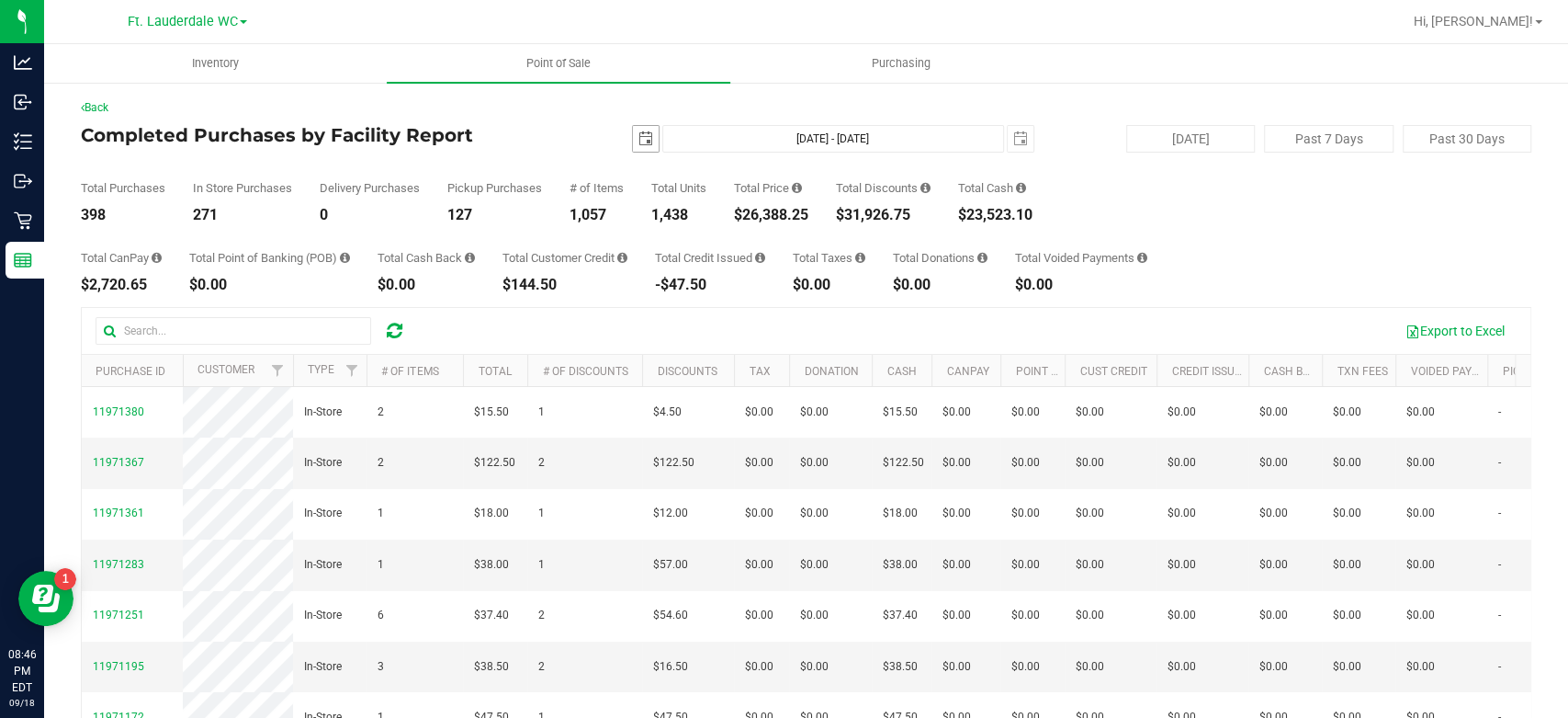
click at [639, 137] on span "select" at bounding box center [646, 139] width 15 height 15
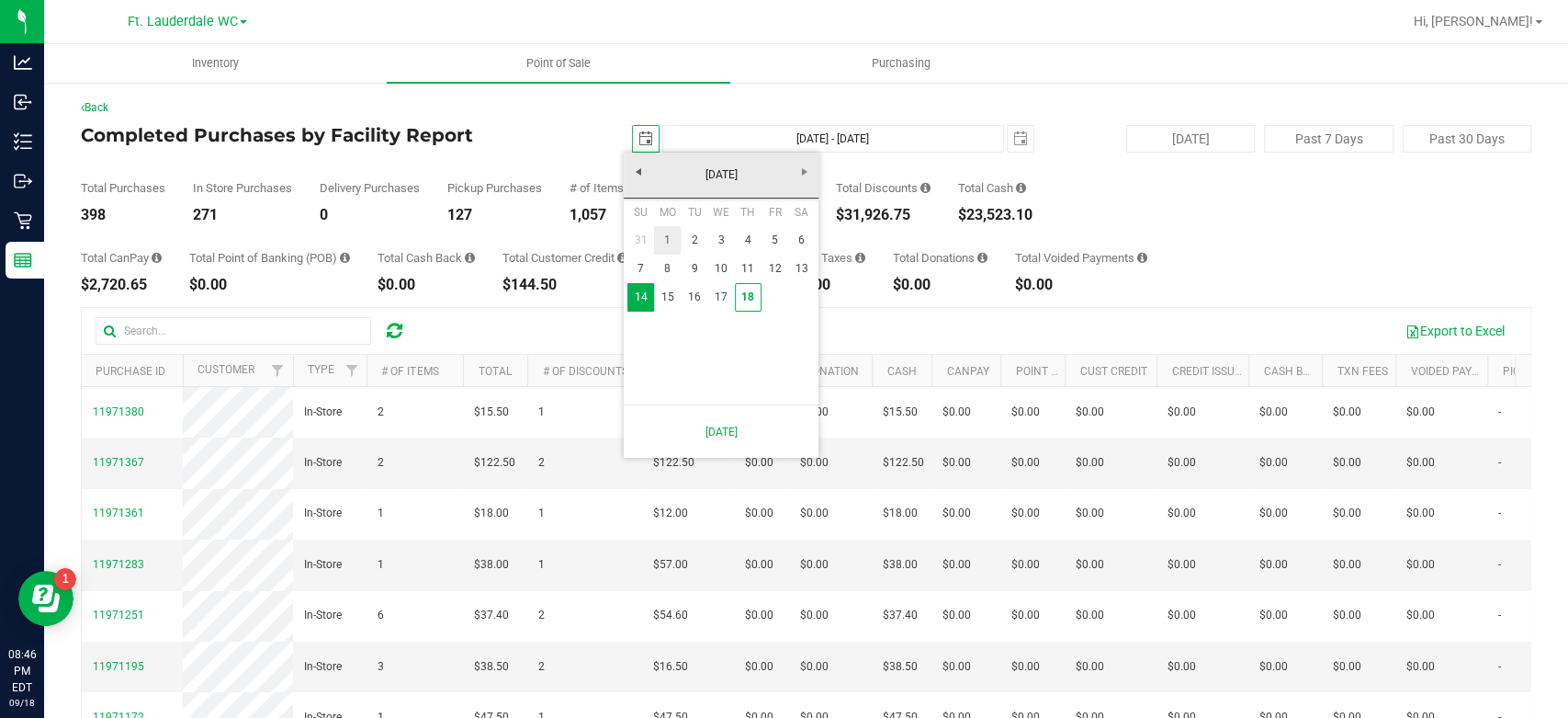
click at [666, 252] on link "1" at bounding box center [668, 240] width 26 height 28
type input "2025-09-01"
type input "Sep 1, 2025 - Sep 18, 2025"
